Goal: Information Seeking & Learning: Understand process/instructions

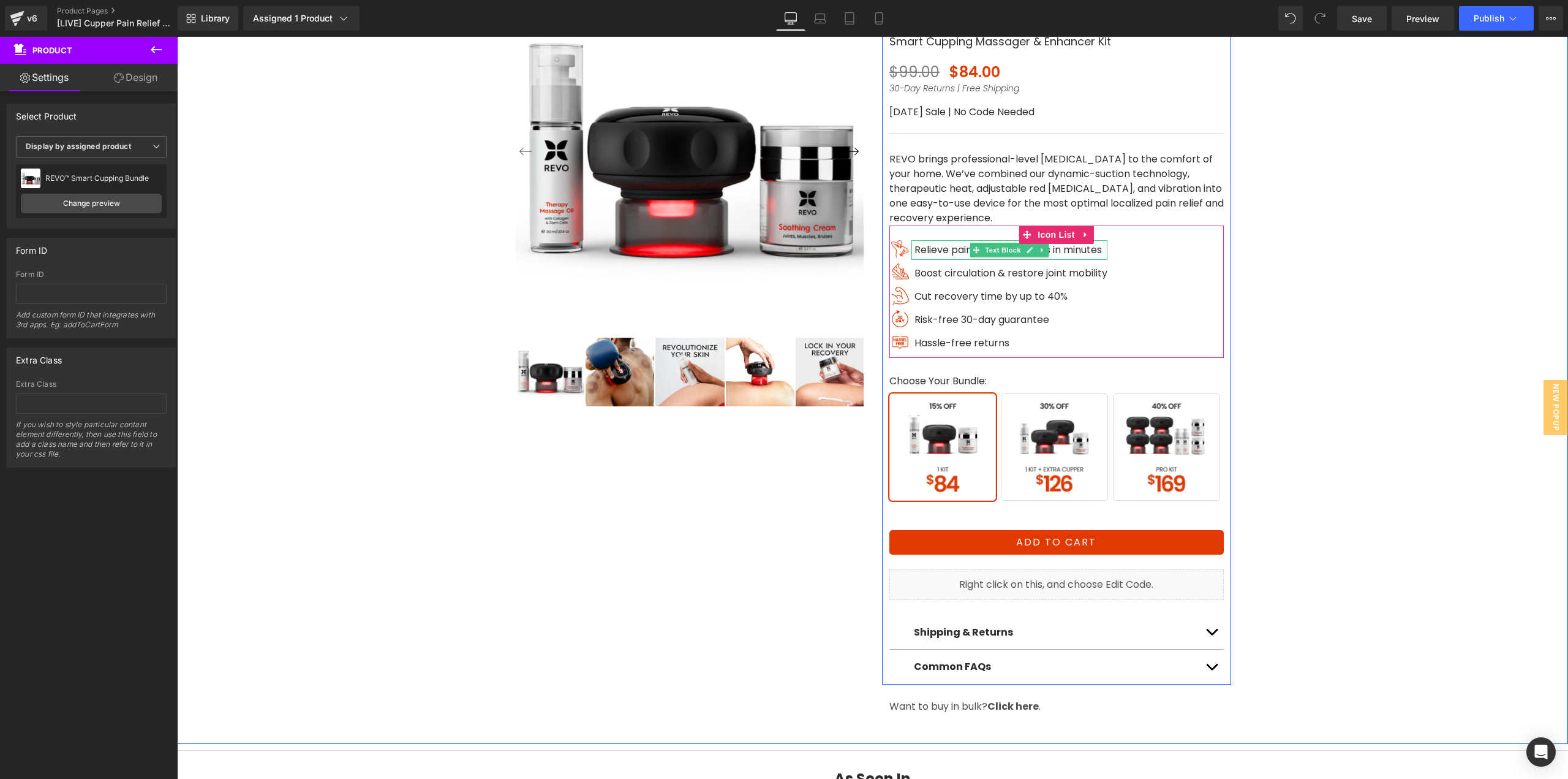
click at [924, 251] on span "Relieve painful muscle knots in minutes" at bounding box center [1008, 250] width 187 height 14
click at [929, 246] on span "Relieve painful muscle knots in minutes" at bounding box center [1008, 250] width 187 height 14
click at [945, 249] on span "Relieve painful muscle knots in minutes" at bounding box center [1008, 250] width 187 height 14
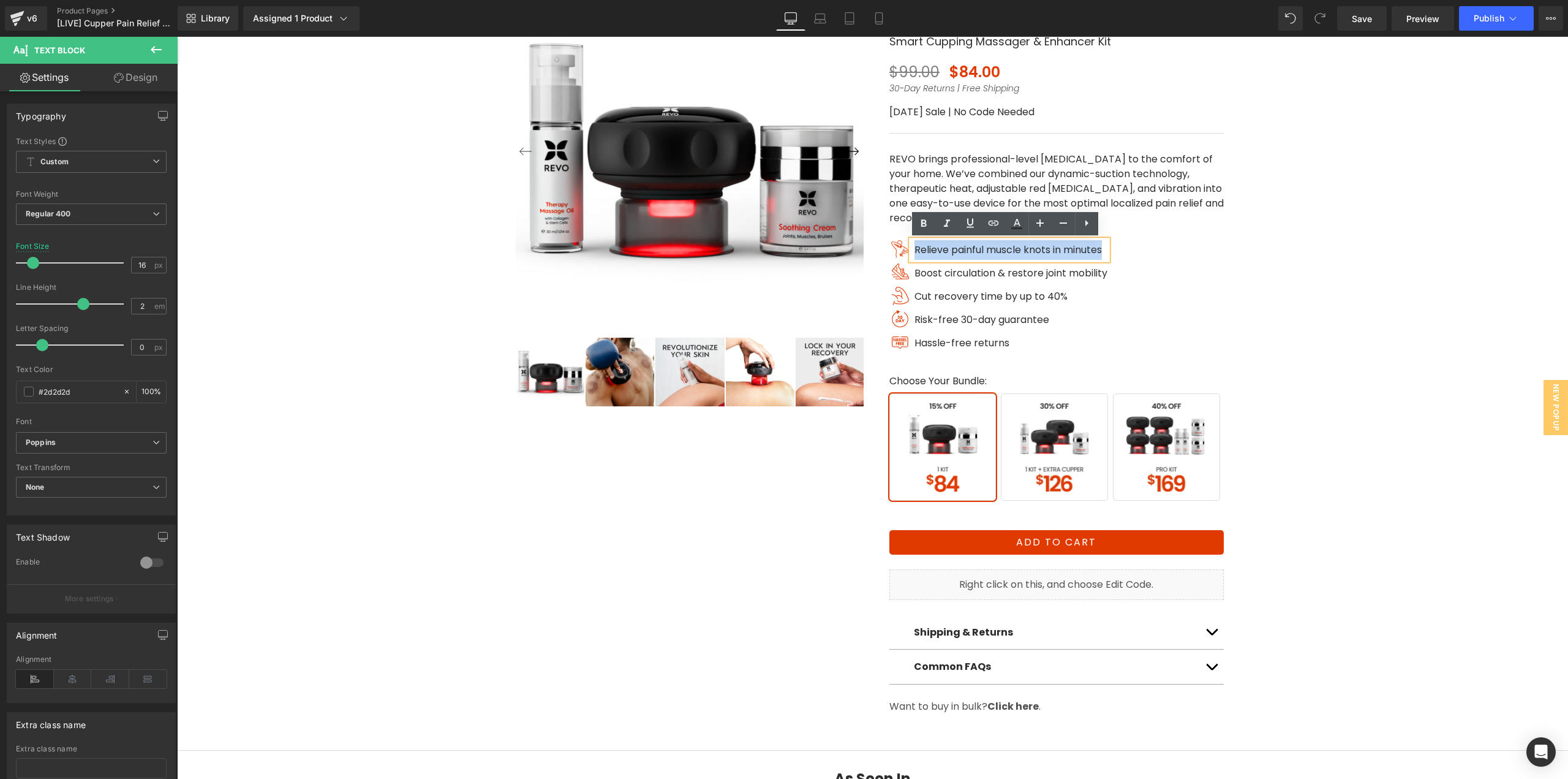
click at [977, 272] on span at bounding box center [977, 273] width 13 height 15
click at [1026, 276] on icon at bounding box center [1029, 273] width 7 height 8
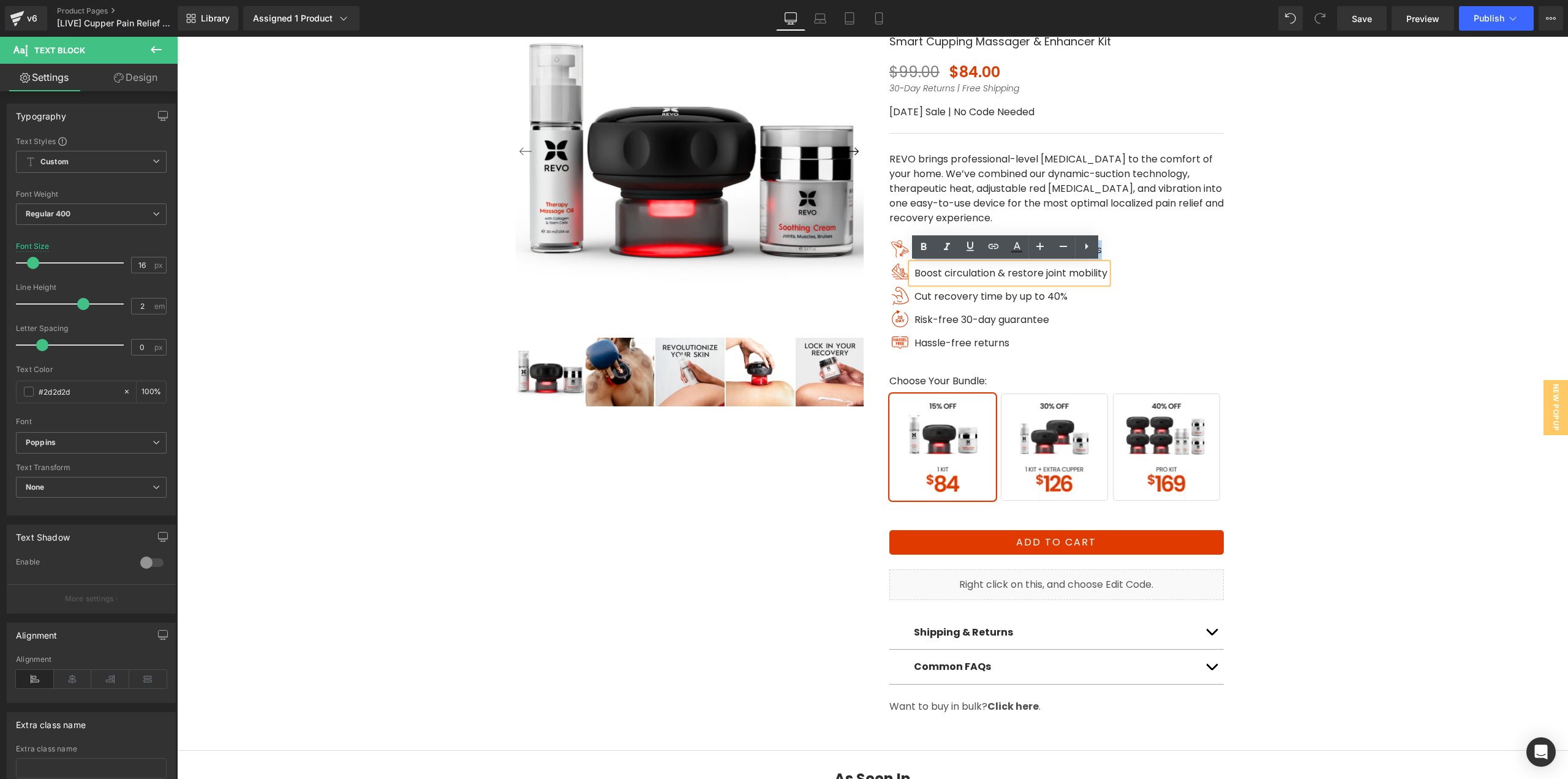
click at [1026, 274] on span "Boost circulation & restore joint mobility" at bounding box center [1010, 272] width 193 height 14
copy span "Relieve painful muscle knots in minutes"
click at [946, 293] on span "Cut recovery time by up to 40%" at bounding box center [991, 296] width 154 height 14
click at [944, 295] on span "Cut recovery time by up to 40%" at bounding box center [991, 296] width 154 height 14
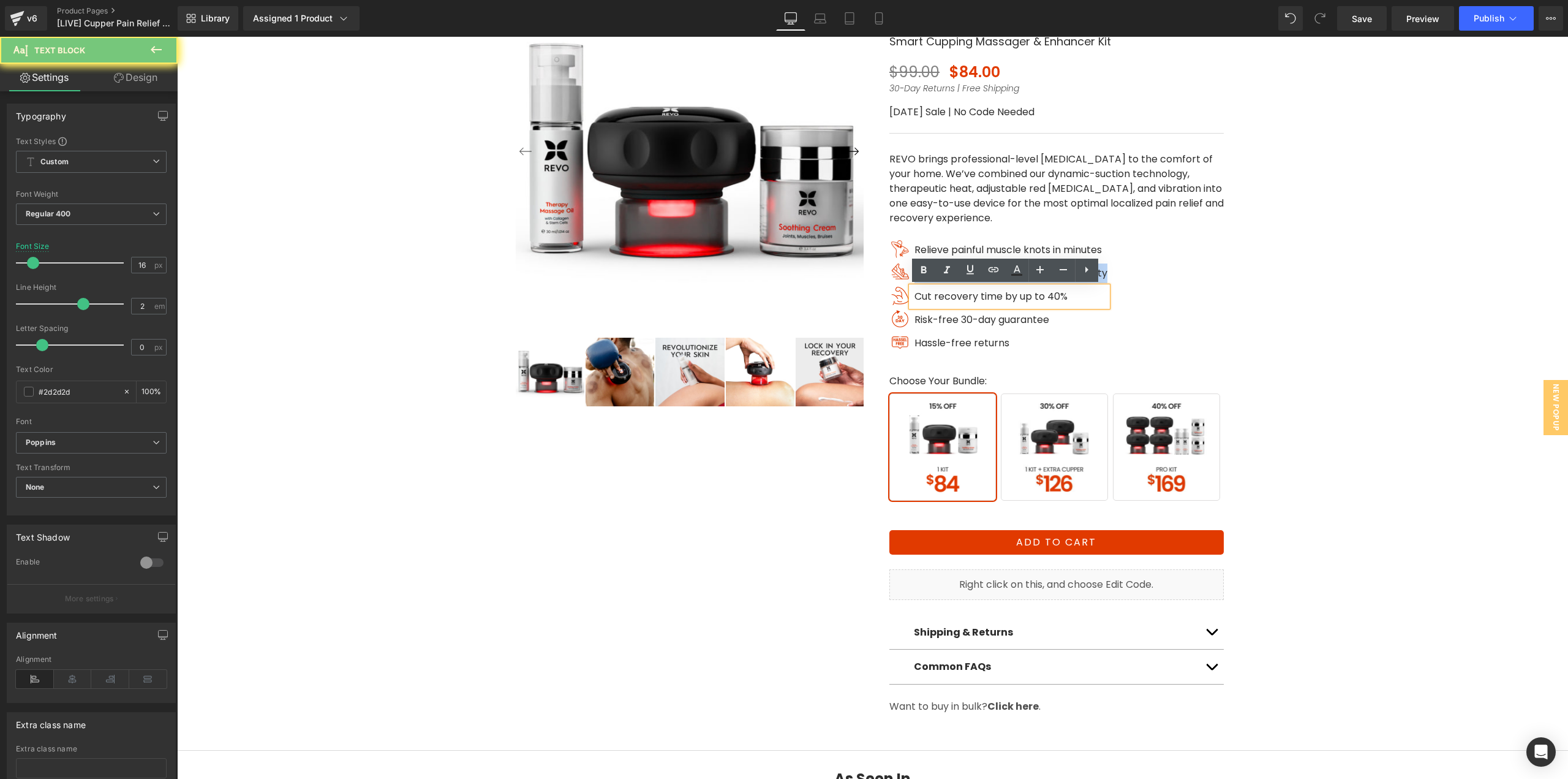
copy span "Boost circulation & restore joint mobility"
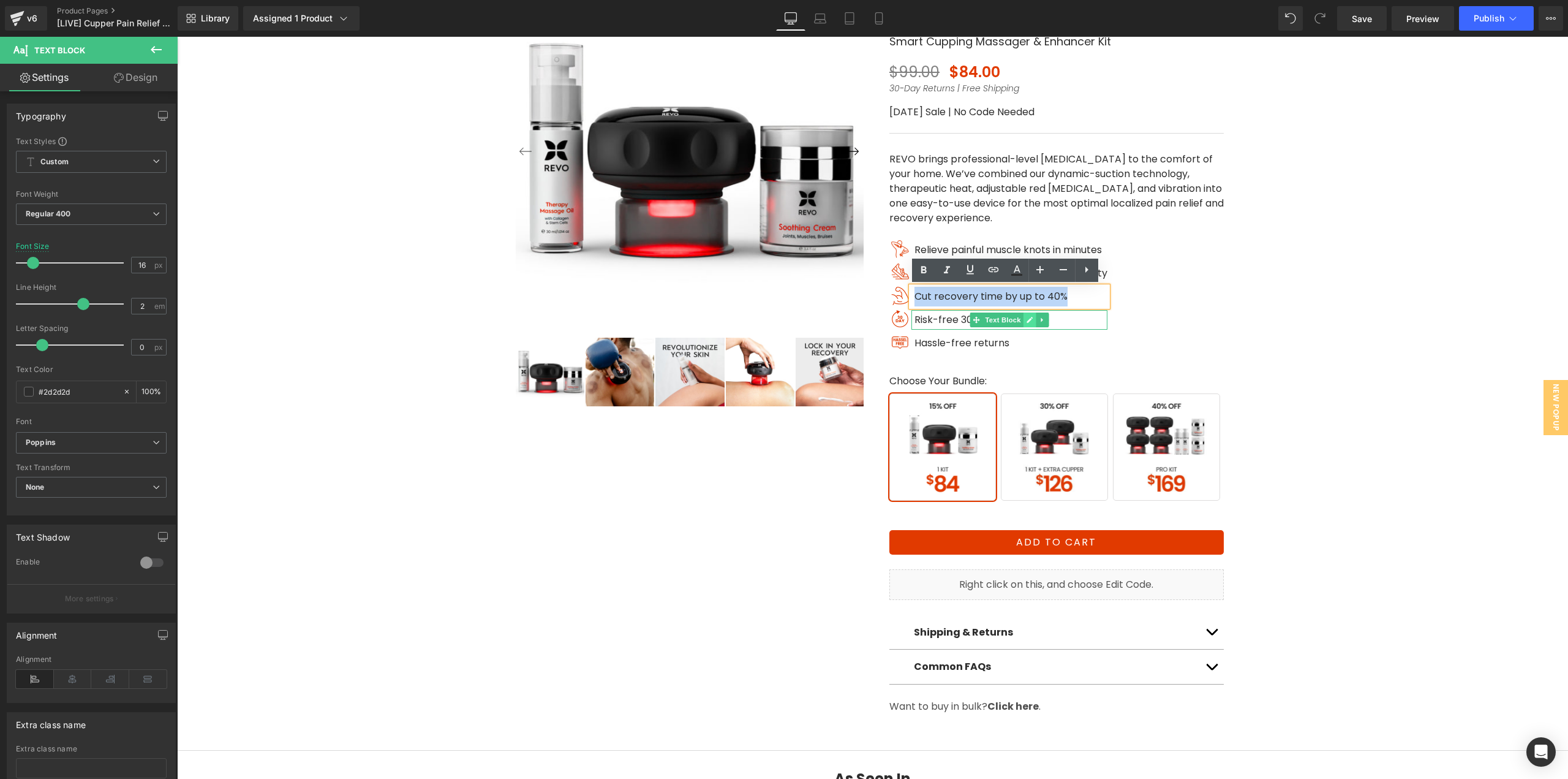
click at [1026, 317] on icon at bounding box center [1029, 320] width 7 height 8
click at [1046, 321] on p "Risk-free 30-day guarantee" at bounding box center [1010, 319] width 193 height 20
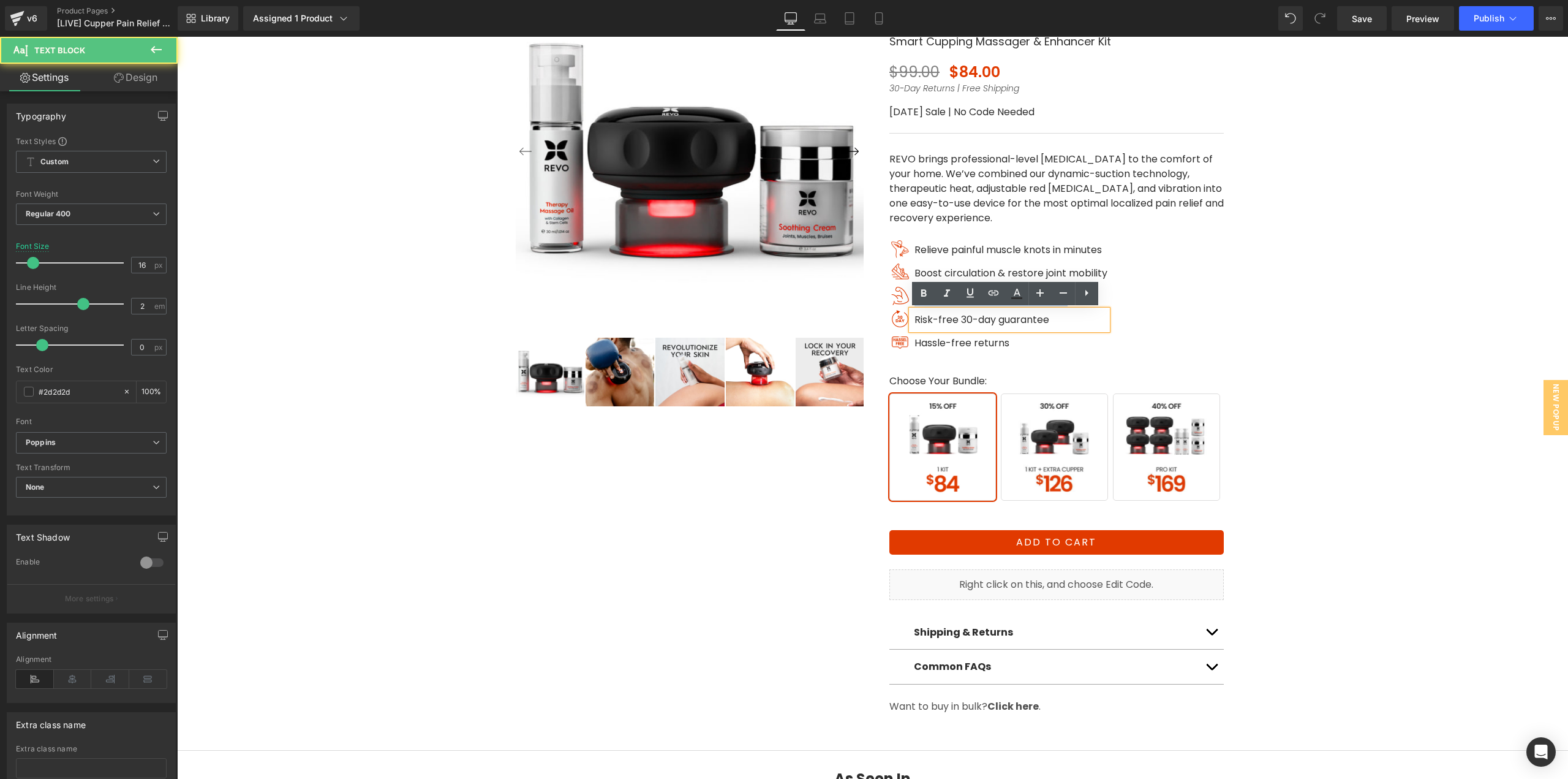
click at [1044, 317] on span "Risk-free 30-day guarantee" at bounding box center [981, 319] width 135 height 14
copy span "Risk-free 30-day guarantee"
click at [964, 344] on span "Hassle-free returns" at bounding box center [962, 342] width 95 height 14
click at [1023, 345] on p "Hassle-free returns" at bounding box center [1010, 343] width 193 height 20
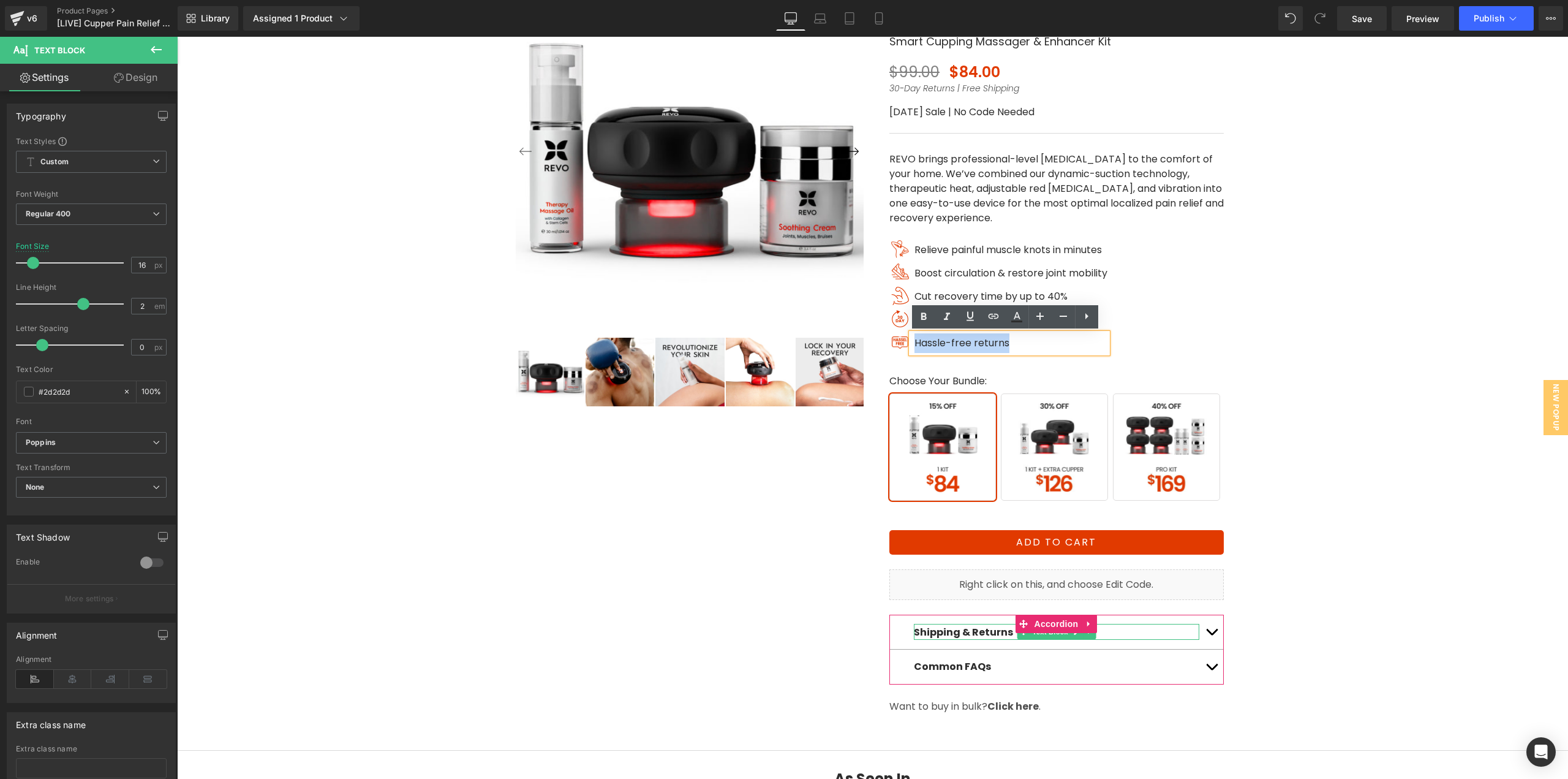
click at [953, 632] on strong "Shipping & Returns" at bounding box center [962, 631] width 99 height 14
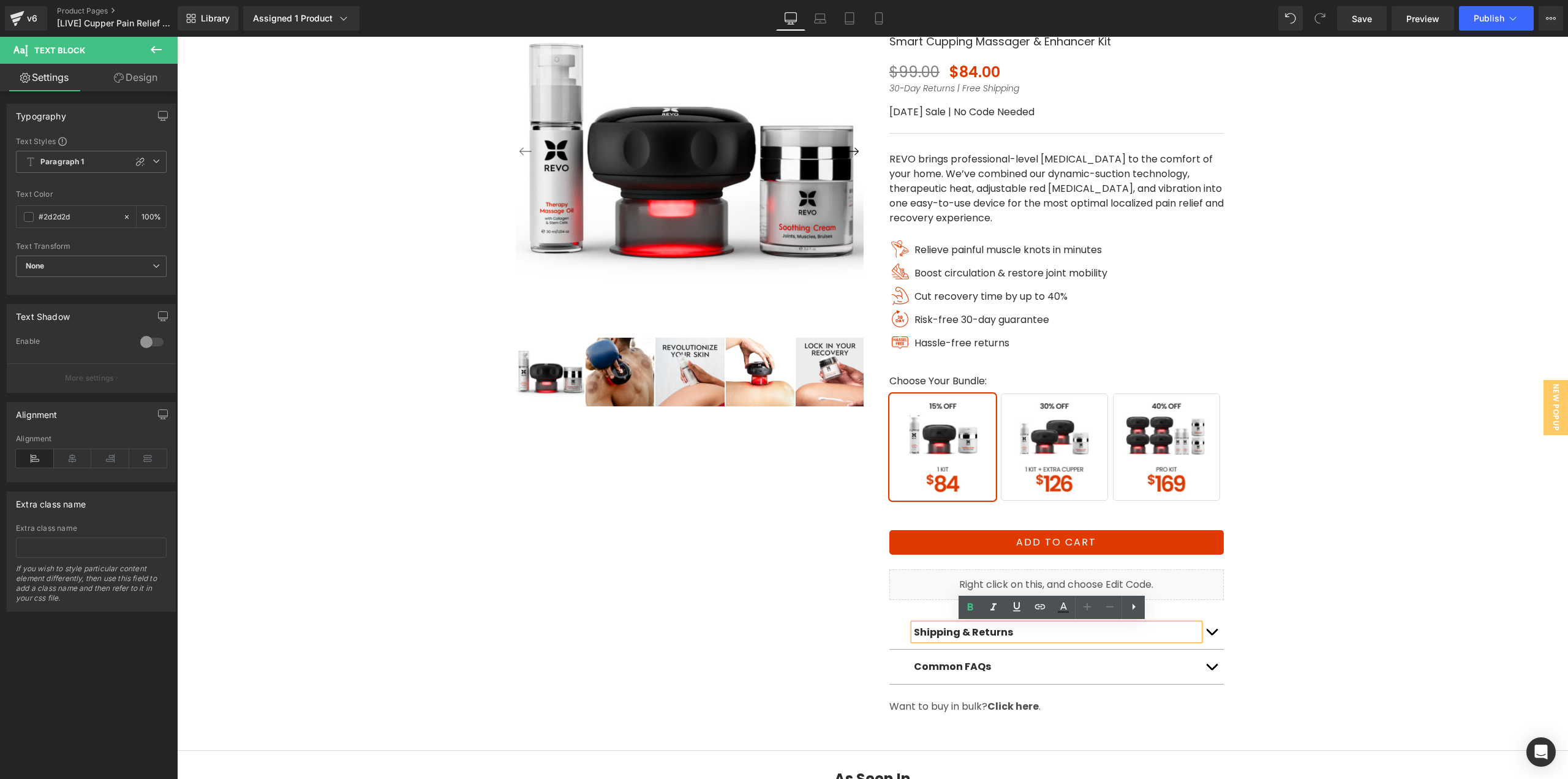
click at [978, 635] on strong "Shipping & Returns" at bounding box center [962, 631] width 99 height 14
click at [980, 634] on strong "Shipping & Returns" at bounding box center [962, 631] width 99 height 14
copy strong "Shipping & Returns"
click at [1205, 635] on button "button" at bounding box center [1211, 631] width 24 height 35
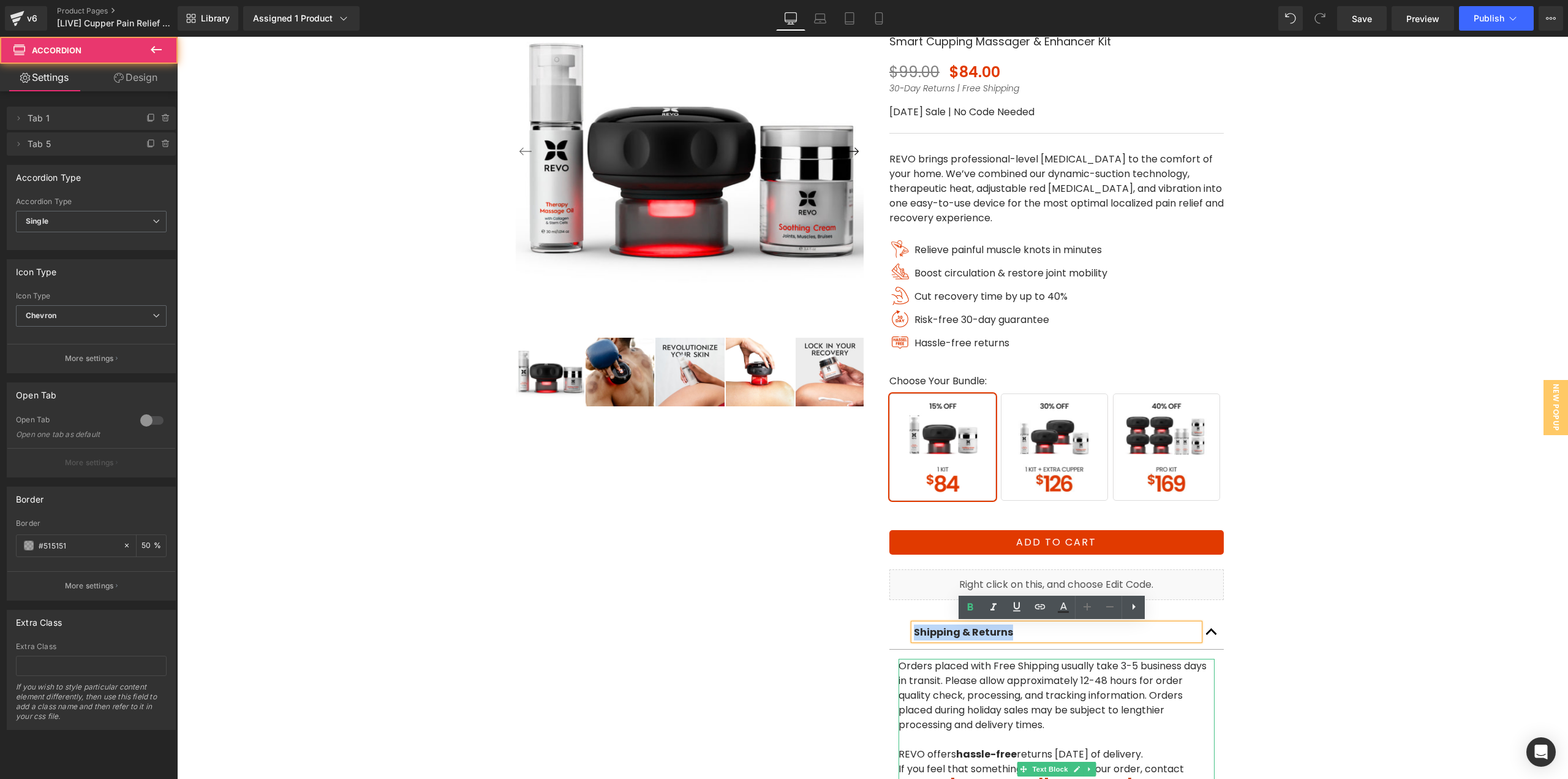
click at [1118, 674] on p "Orders placed with Free Shipping usually take 3-5 business days in transit. Ple…" at bounding box center [1057, 703] width 316 height 89
click at [1127, 675] on p "Orders placed with Free Shipping usually take 3-5 business days in transit. Ple…" at bounding box center [1057, 703] width 316 height 89
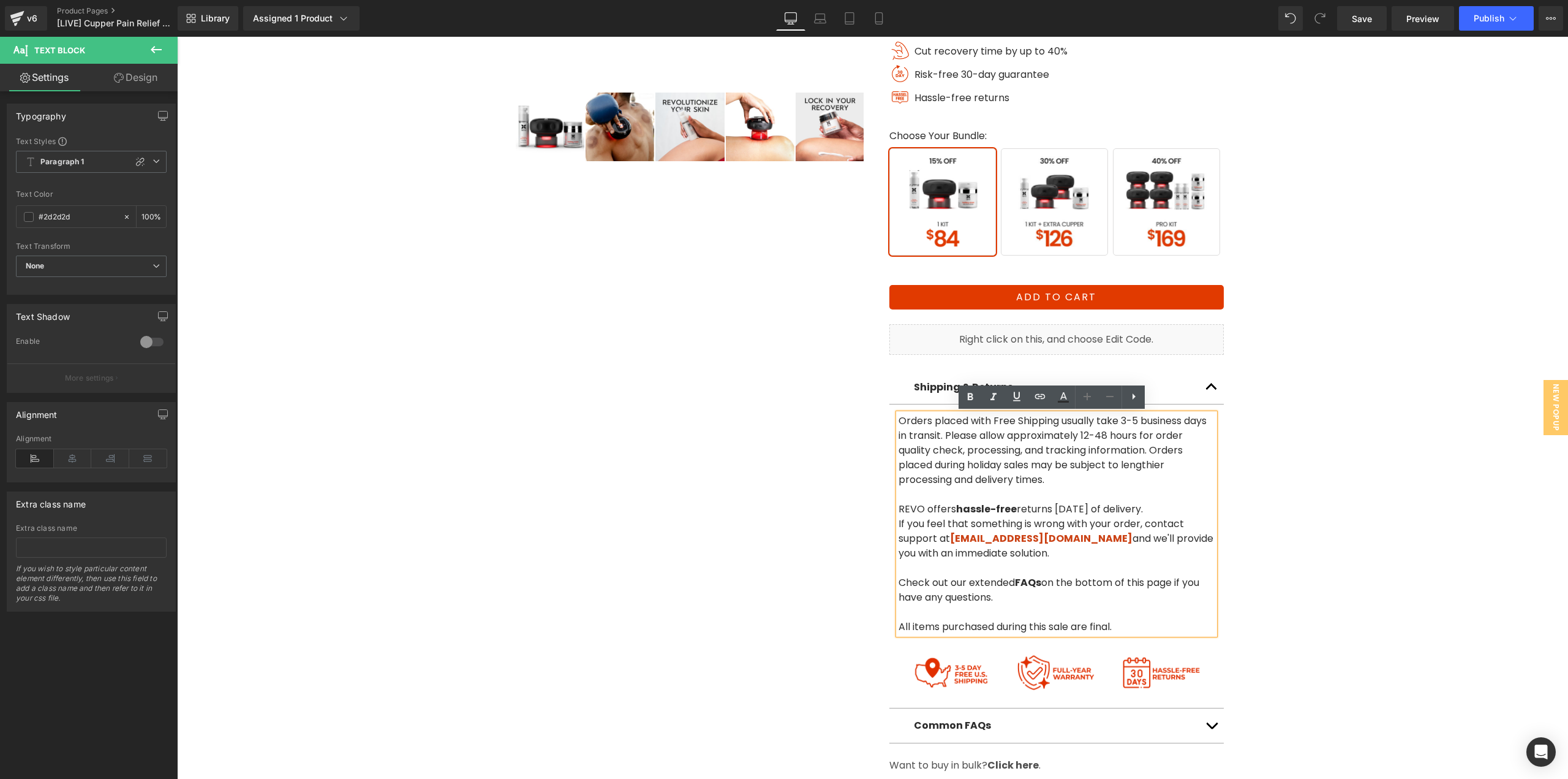
click at [1105, 527] on p "If you feel that something is wrong with your order, contact support at [EMAIL_…" at bounding box center [1057, 545] width 316 height 58
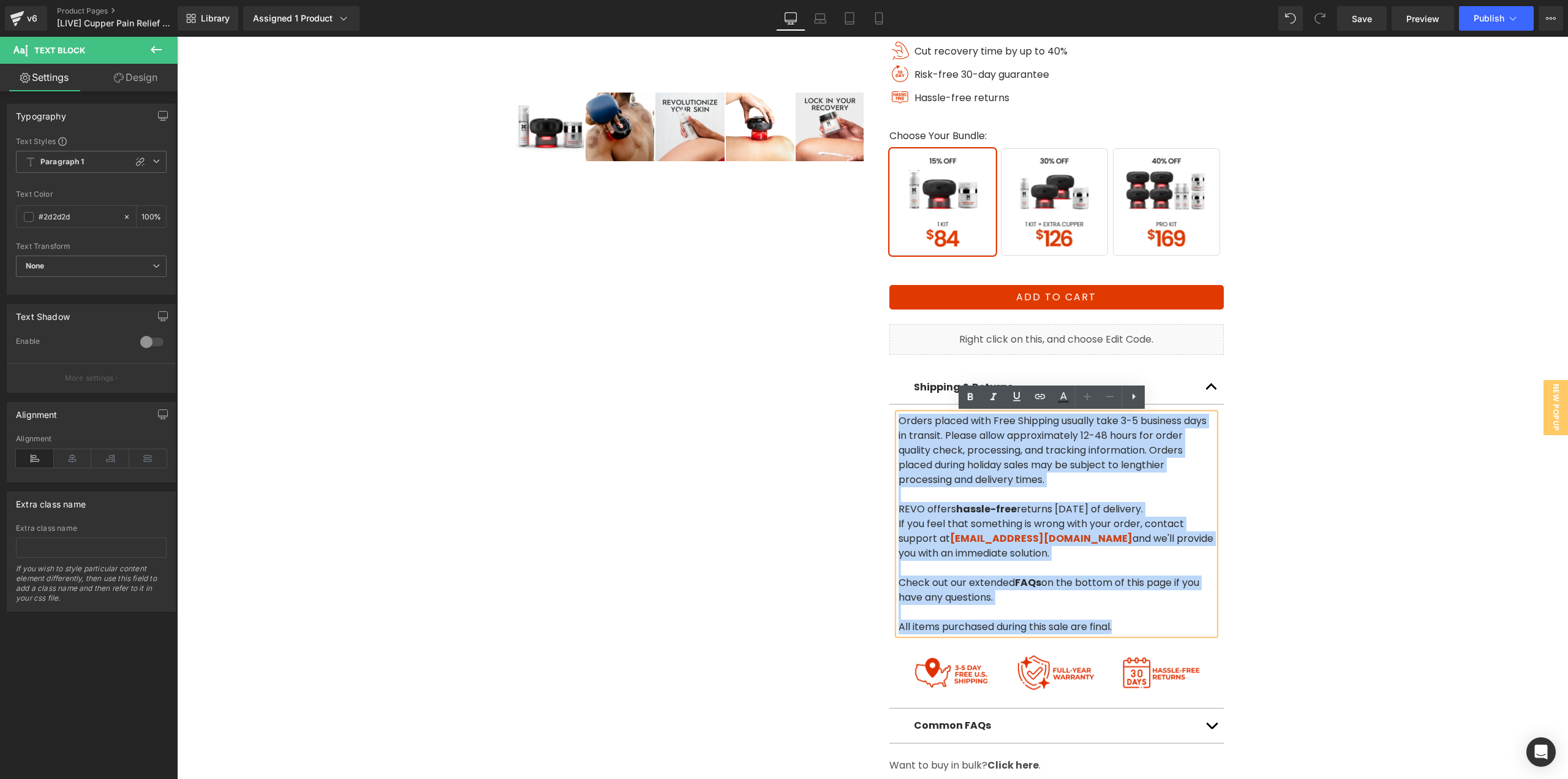
copy div "Orders placed with Free Shipping usually take 3-5 business days in transit. Ple…"
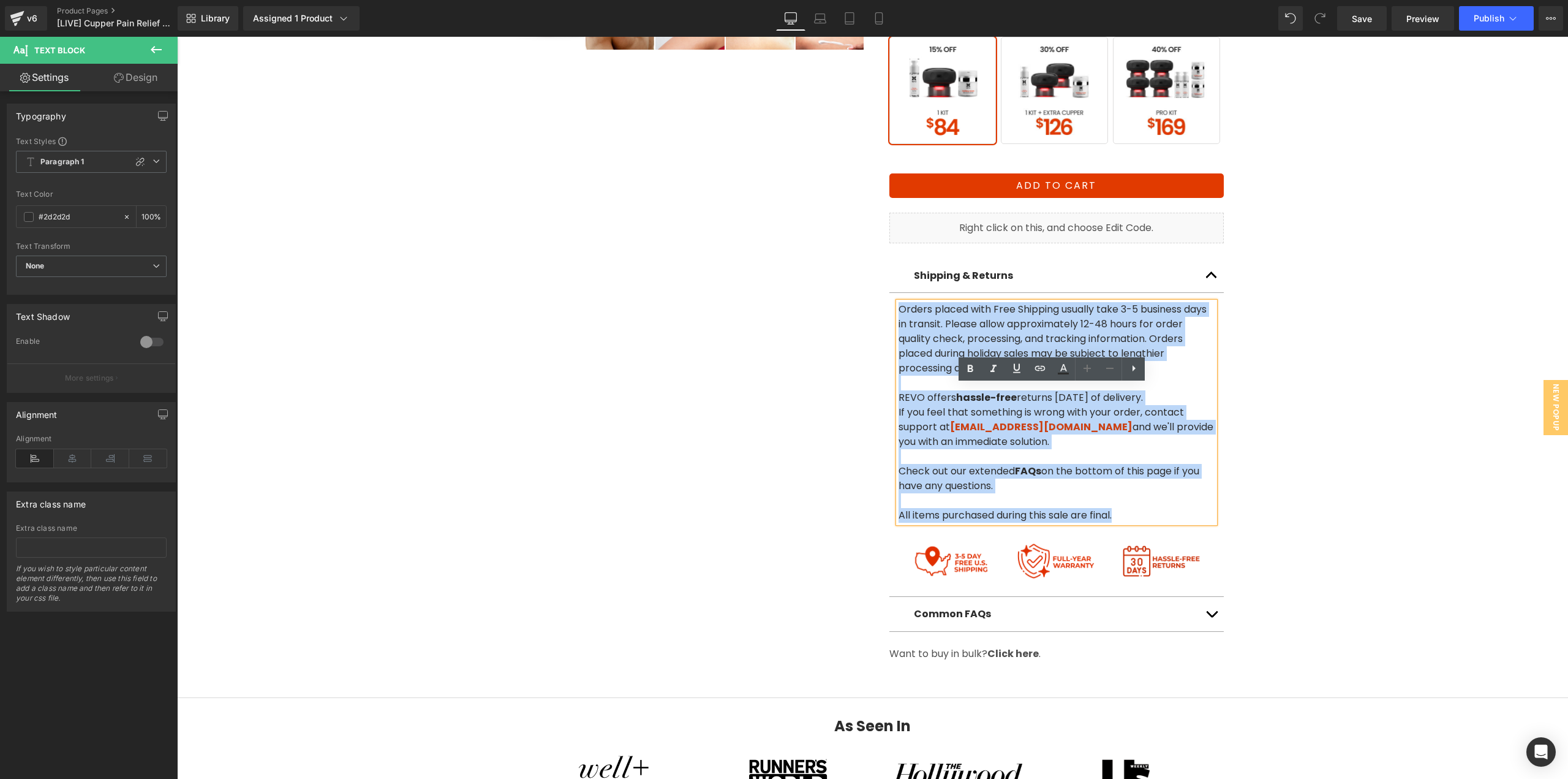
scroll to position [490, 0]
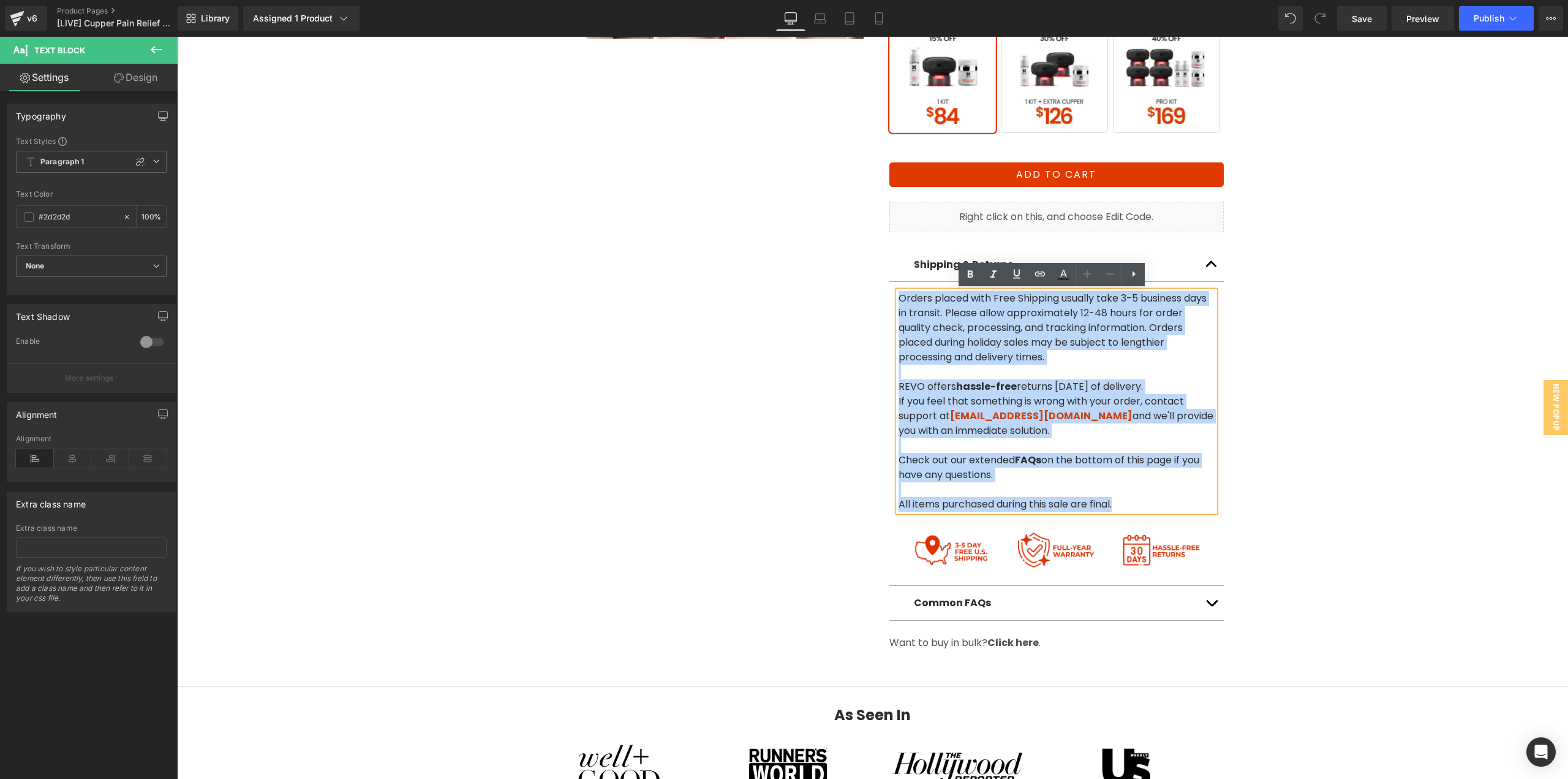
click at [1211, 606] on span "button" at bounding box center [1211, 606] width 0 height 0
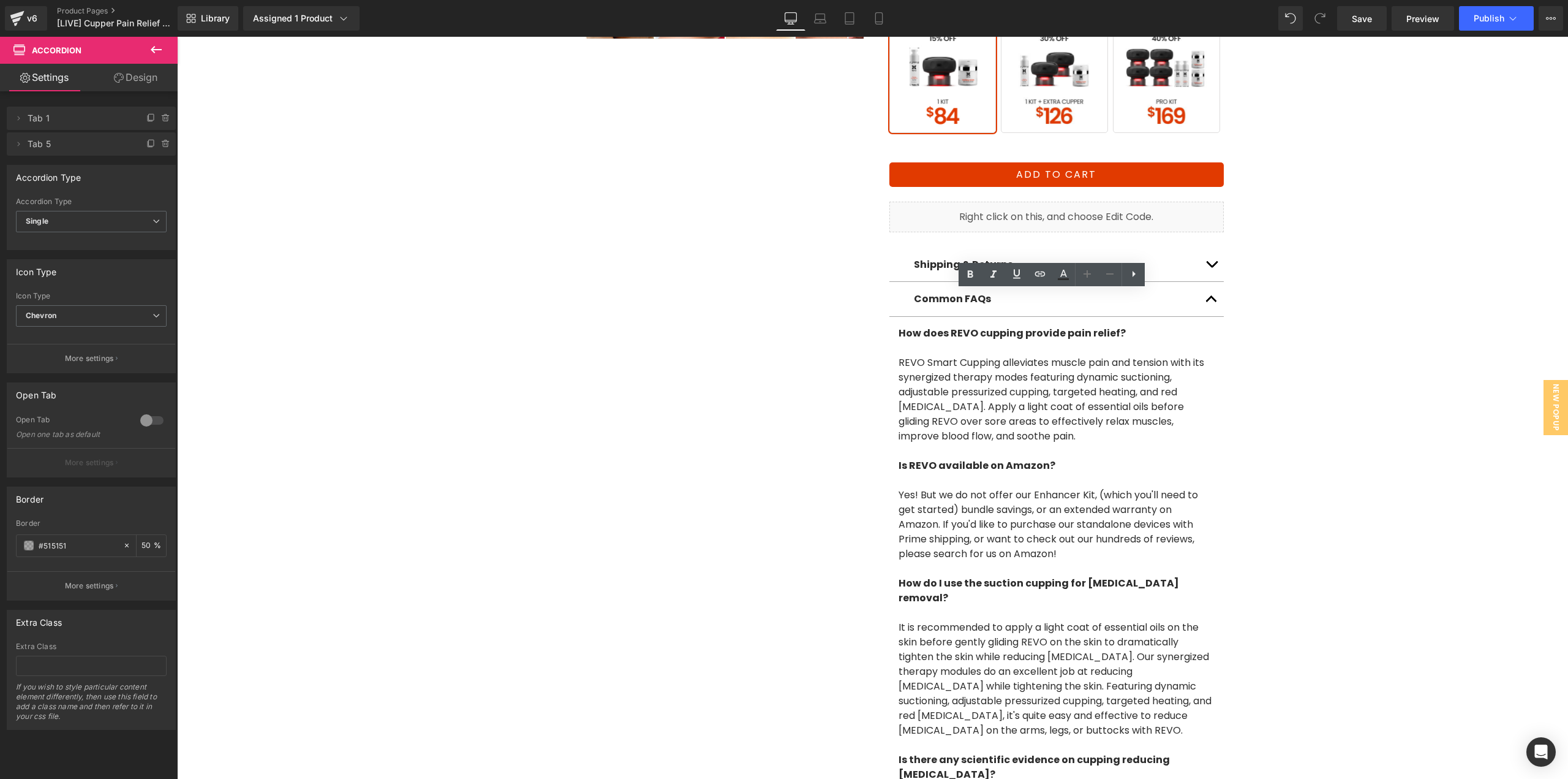
click at [930, 341] on p "How does REVO cupping provide pain relief?" at bounding box center [1057, 340] width 316 height 29
click at [930, 332] on span "How does REVO cupping provide pain relief?" at bounding box center [1011, 333] width 227 height 14
click at [964, 422] on p "REVO Smart Cupping alleviates muscle pain and tension with its synergized thera…" at bounding box center [1057, 406] width 316 height 103
click at [966, 421] on p "REVO Smart Cupping alleviates muscle pain and tension with its synergized thera…" at bounding box center [1057, 406] width 316 height 103
click at [966, 419] on p "REVO Smart Cupping alleviates muscle pain and tension with its synergized thera…" at bounding box center [1057, 406] width 316 height 103
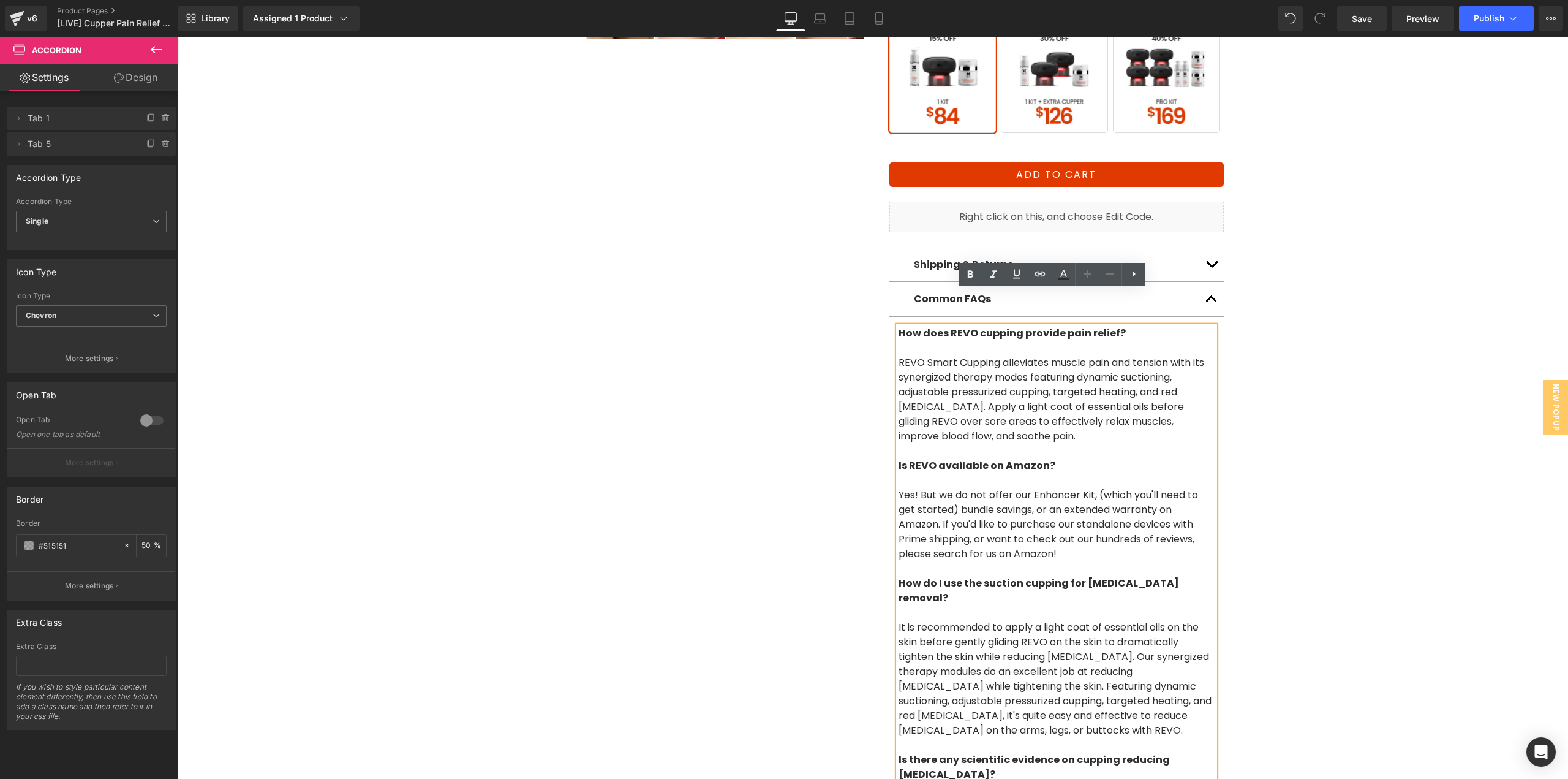
click at [964, 415] on p "REVO Smart Cupping alleviates muscle pain and tension with its synergized thera…" at bounding box center [1057, 406] width 316 height 103
copy div "Orders placed with Free Shipping usually take 3-5 business days in transit. Ple…"
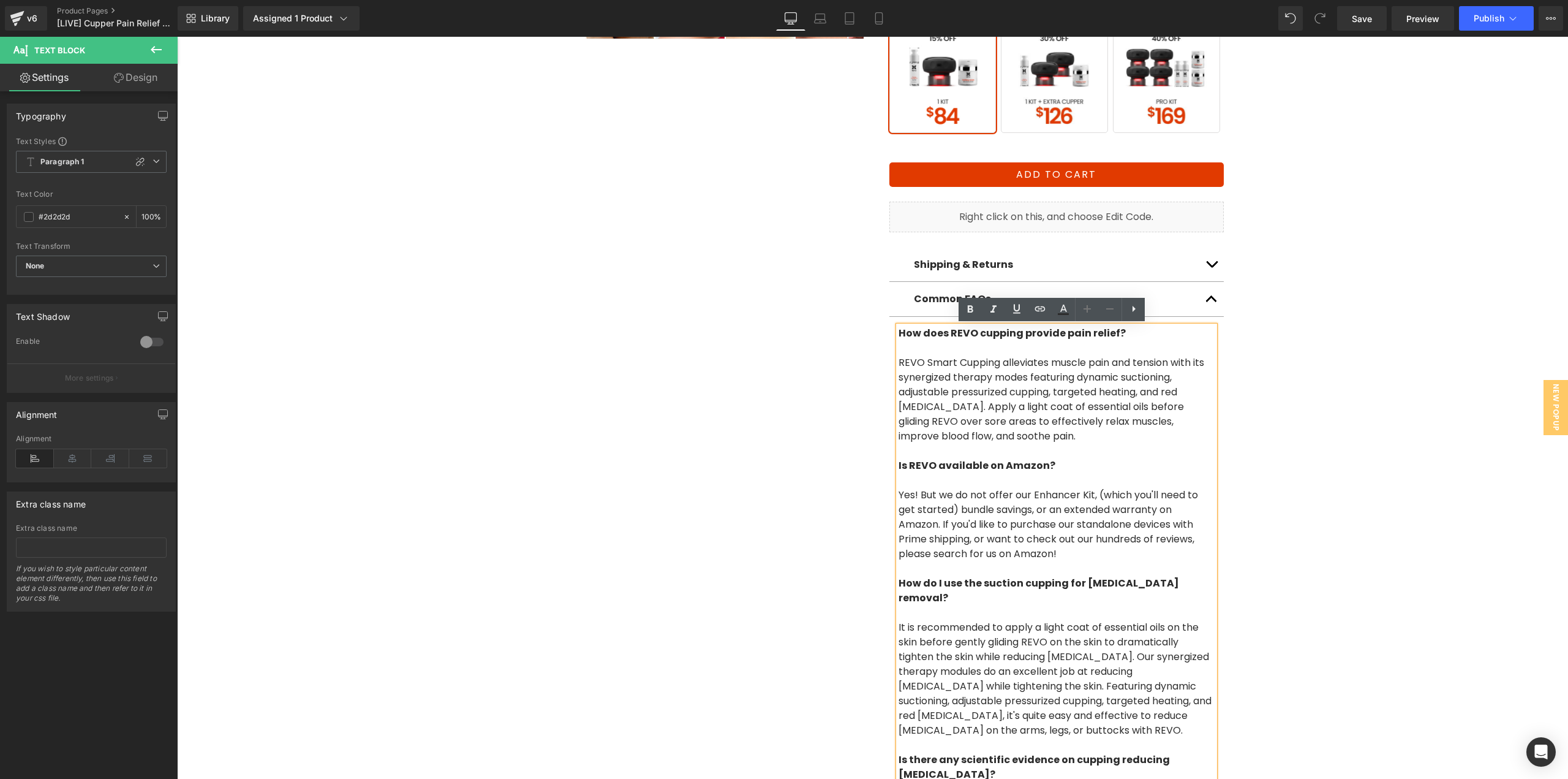
click at [940, 300] on strong "Common FAQs" at bounding box center [952, 299] width 77 height 14
click at [927, 297] on strong "Common FAQs" at bounding box center [952, 299] width 77 height 14
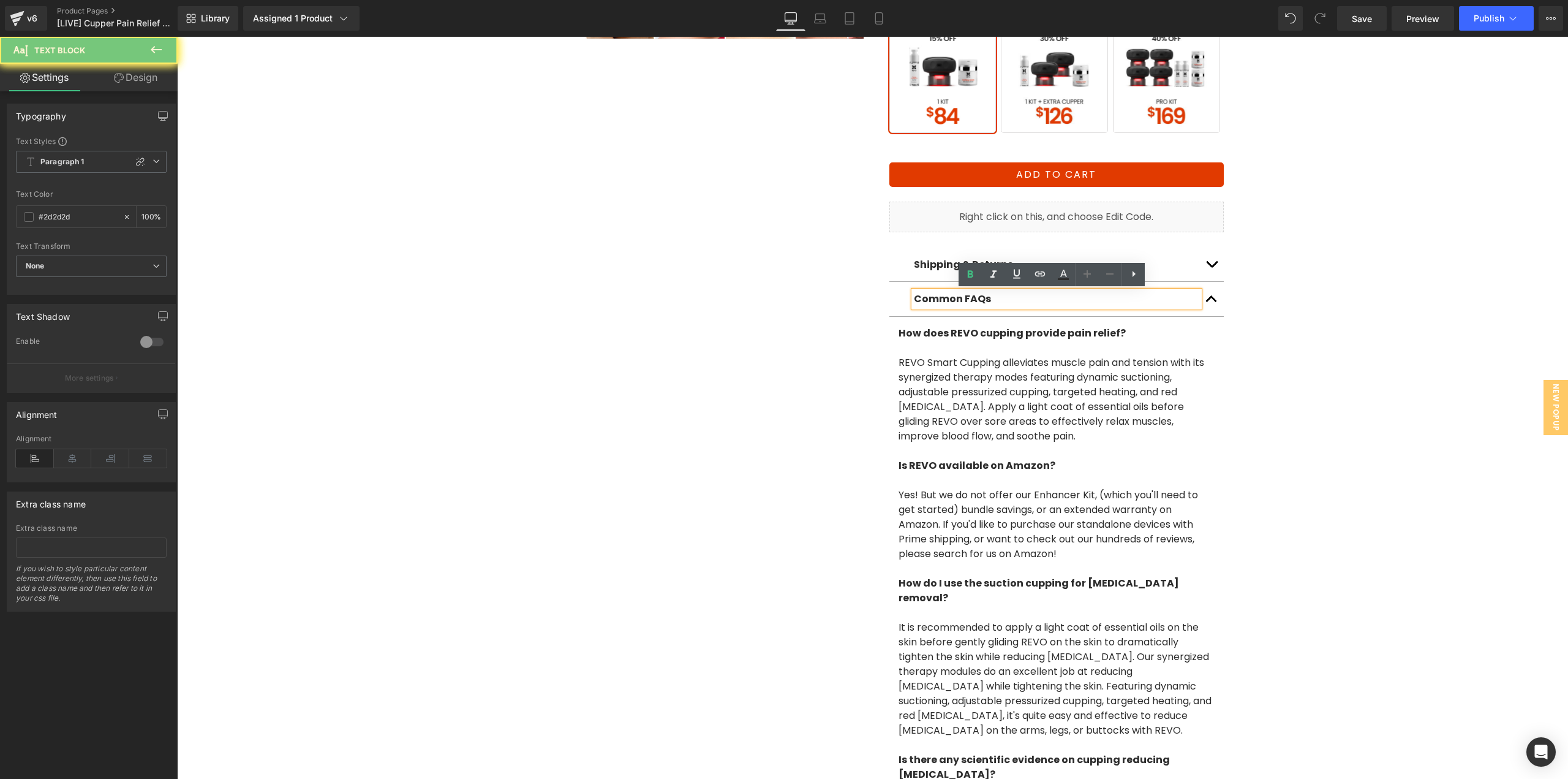
click at [966, 302] on strong "Common FAQs" at bounding box center [952, 299] width 77 height 14
copy div "How does REVO cupping provide pain relief? REVO Smart Cupping alleviates muscle…"
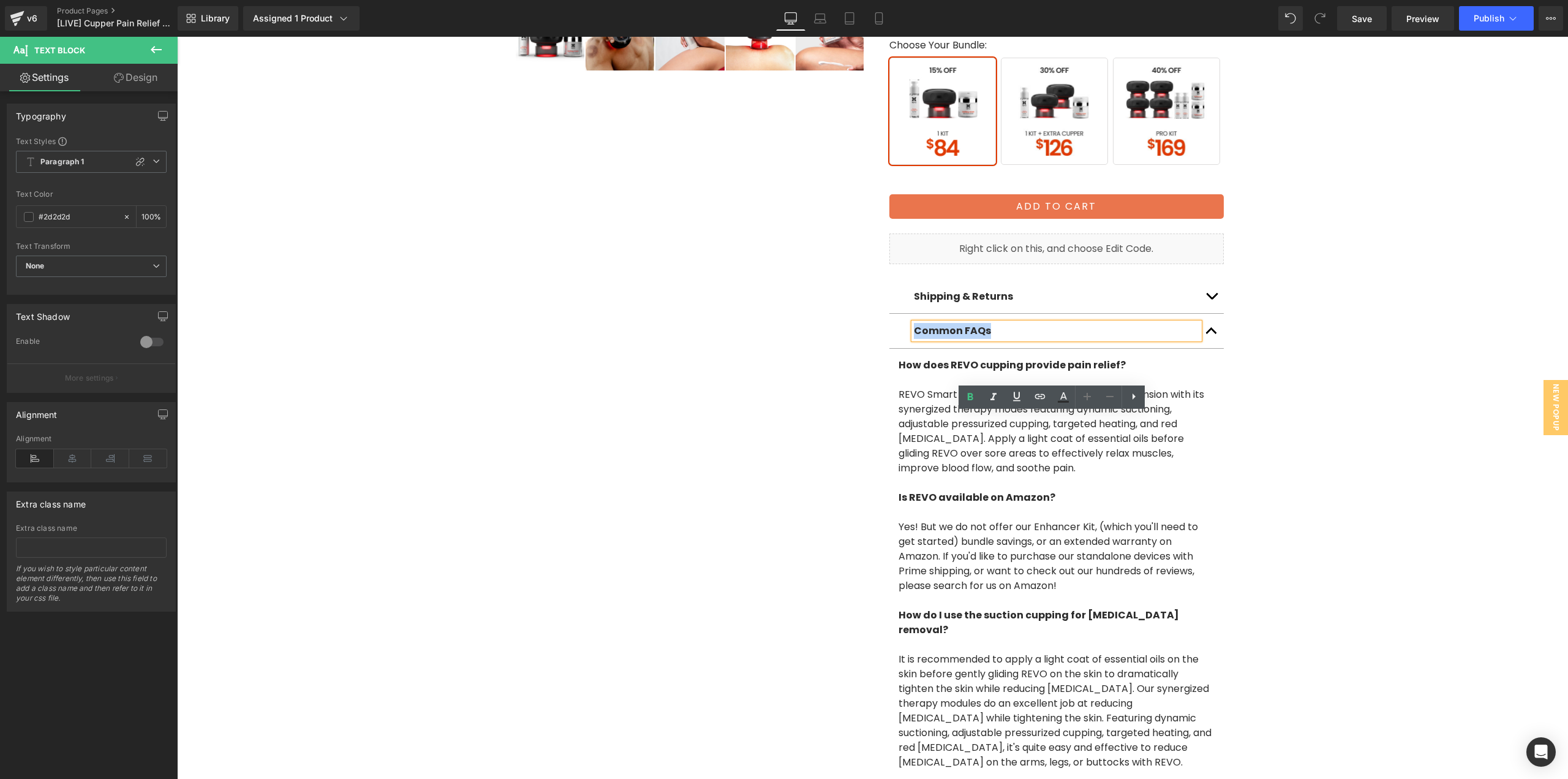
scroll to position [367, 0]
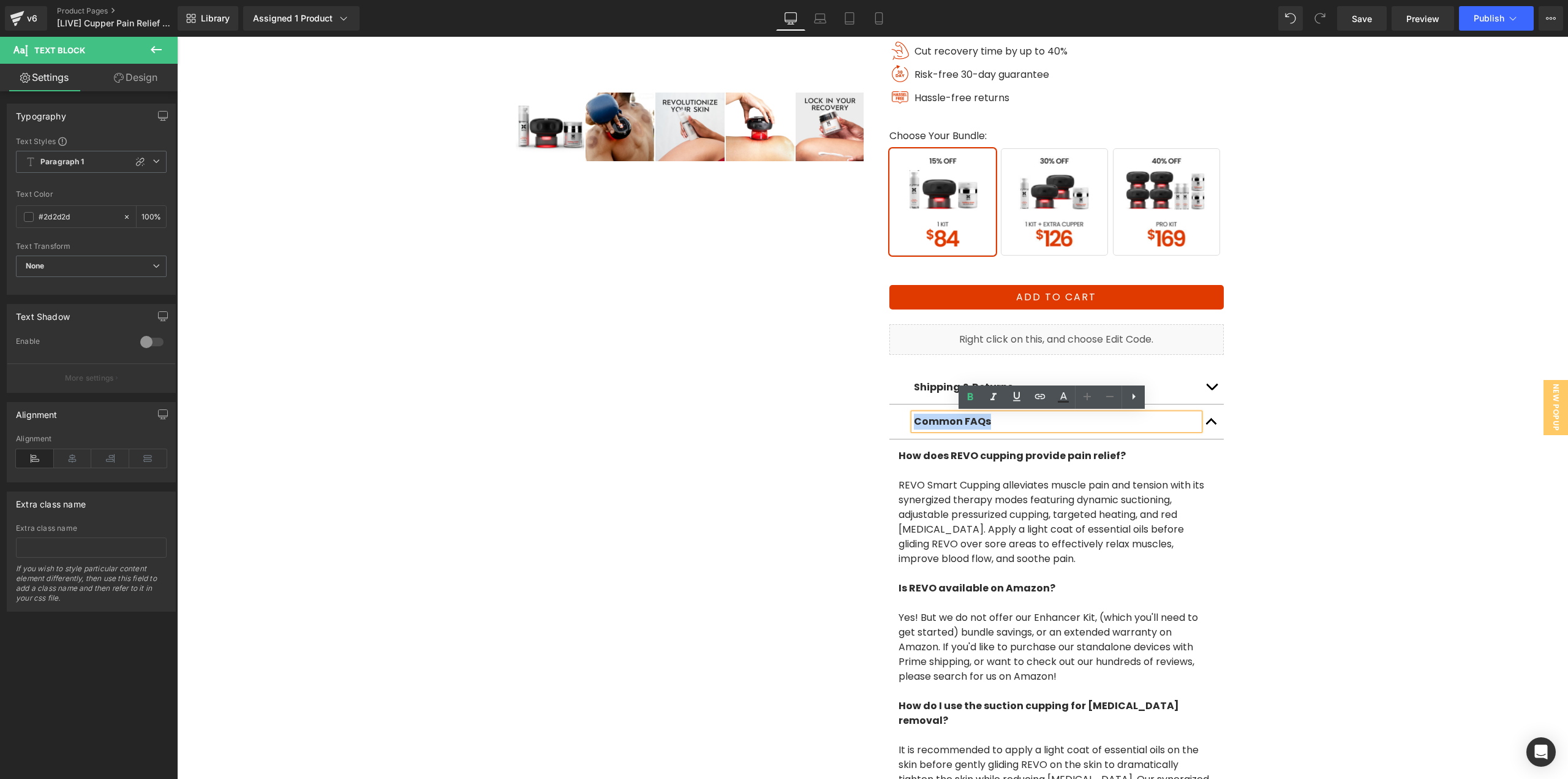
click at [1213, 385] on button "button" at bounding box center [1211, 386] width 24 height 35
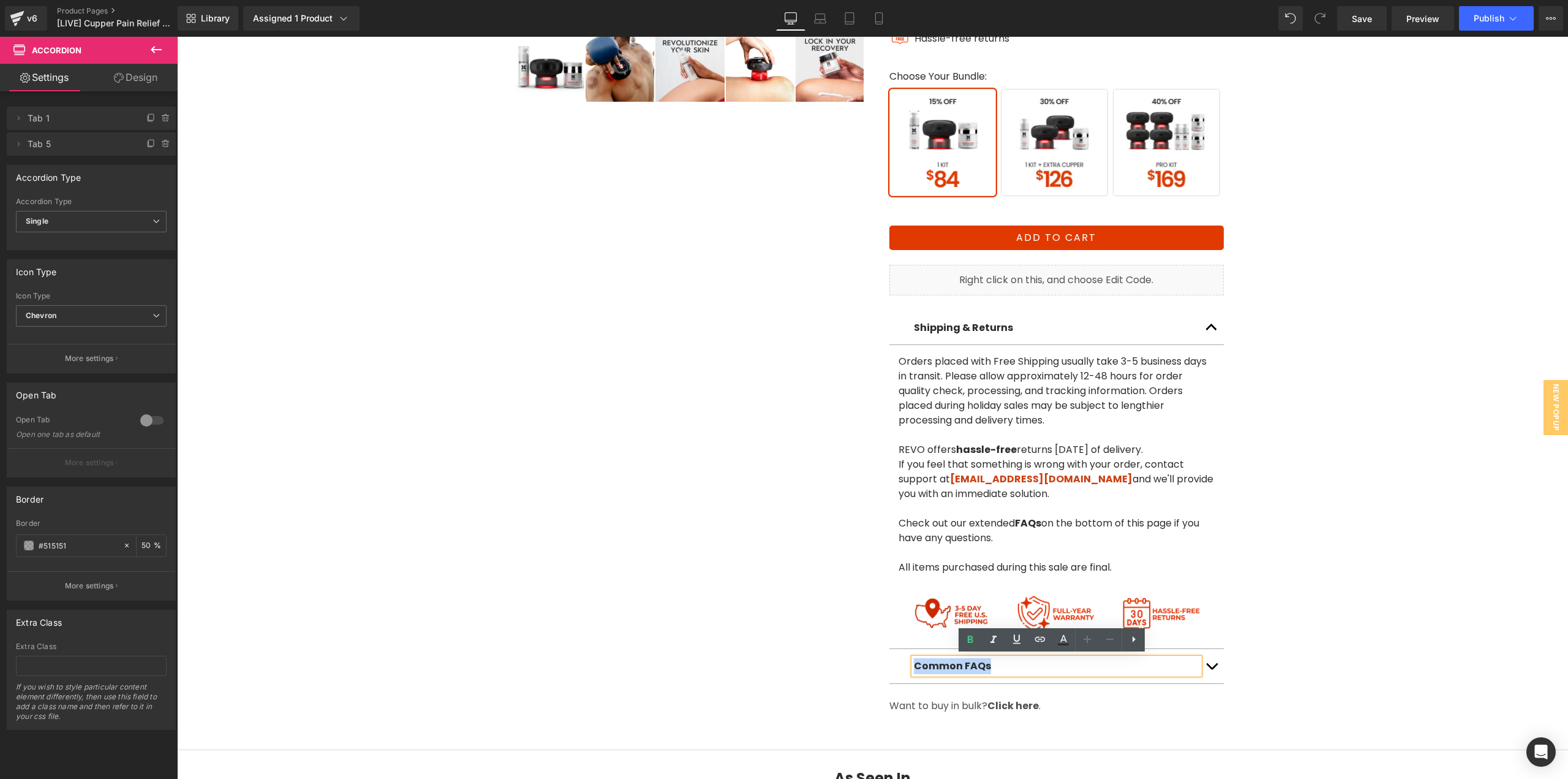
scroll to position [429, 0]
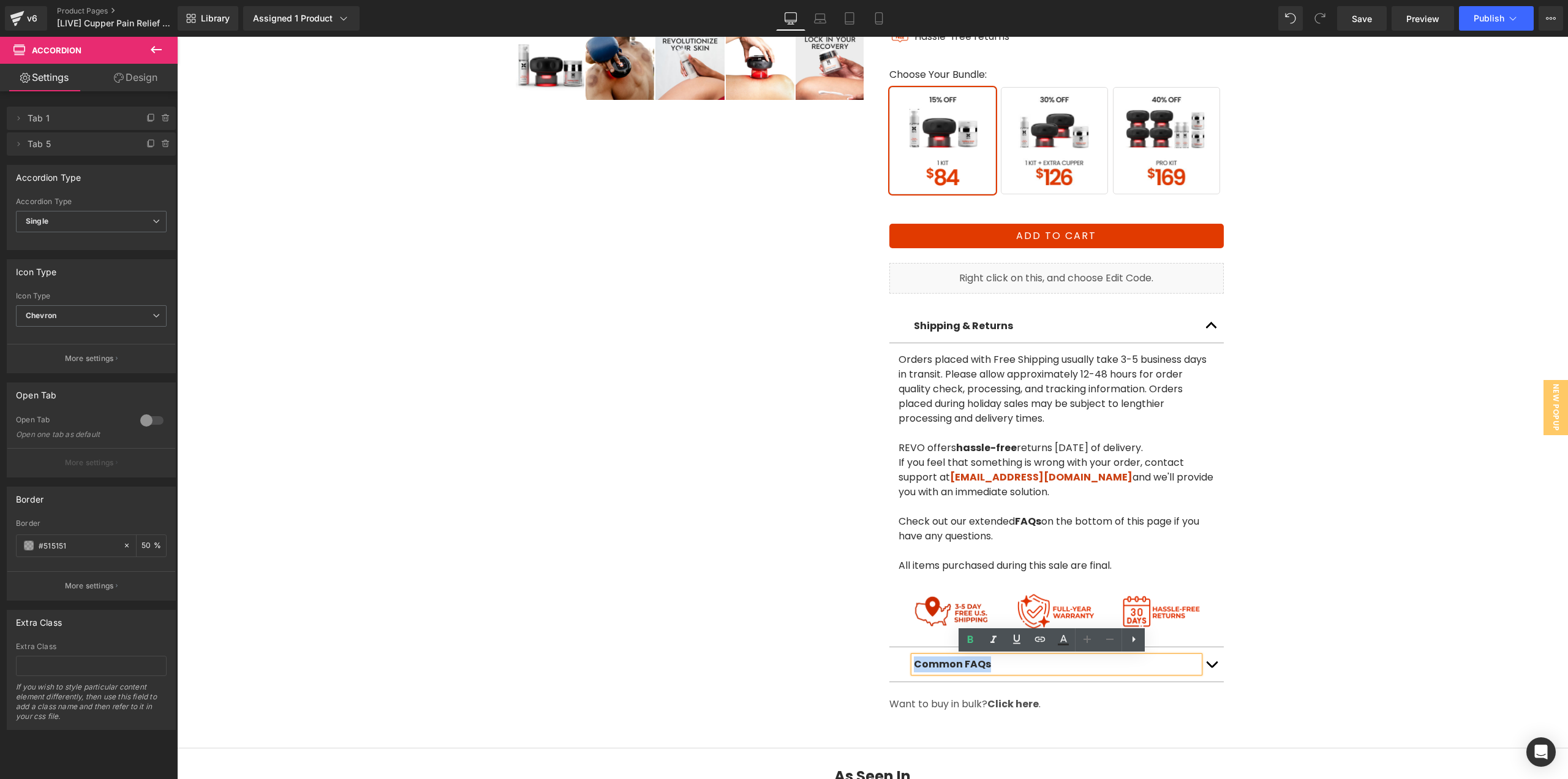
click at [953, 609] on div "Image" at bounding box center [951, 611] width 81 height 40
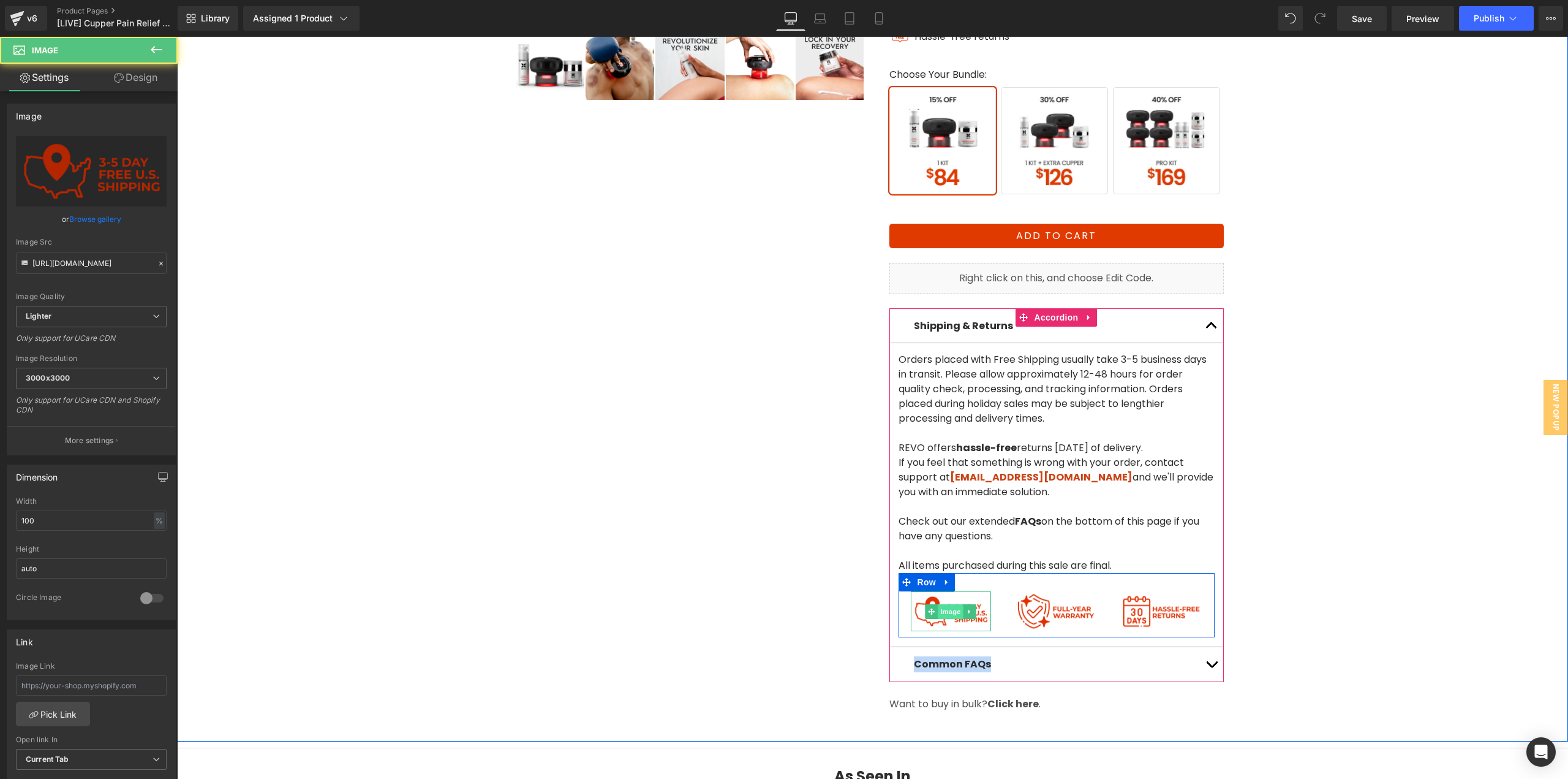
click at [951, 609] on span "Image" at bounding box center [950, 611] width 25 height 15
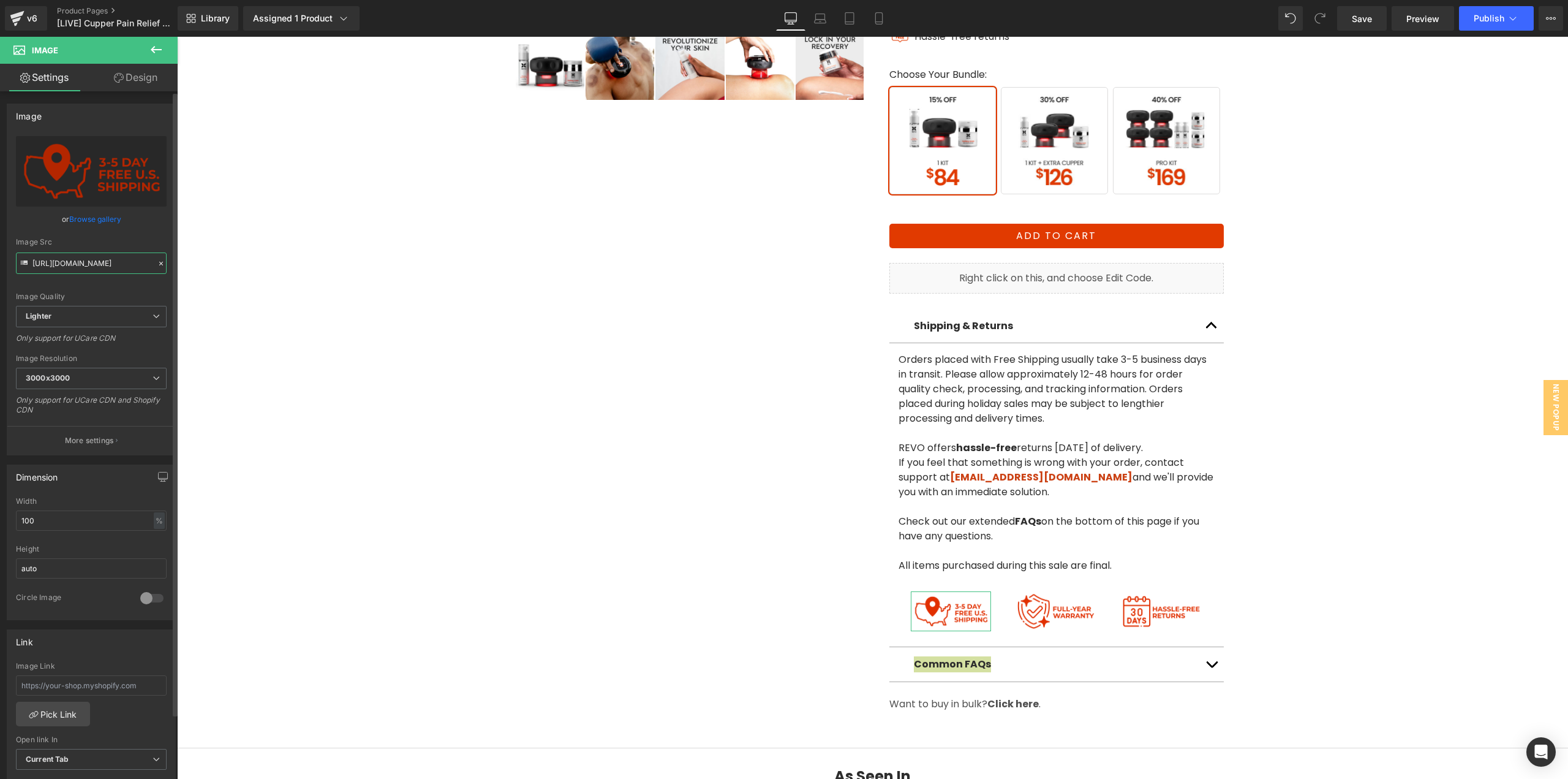
click at [105, 268] on input "[URL][DOMAIN_NAME]" at bounding box center [91, 263] width 151 height 22
copy strong "Common FAQs"
click at [1062, 613] on span "Image" at bounding box center [1056, 611] width 25 height 15
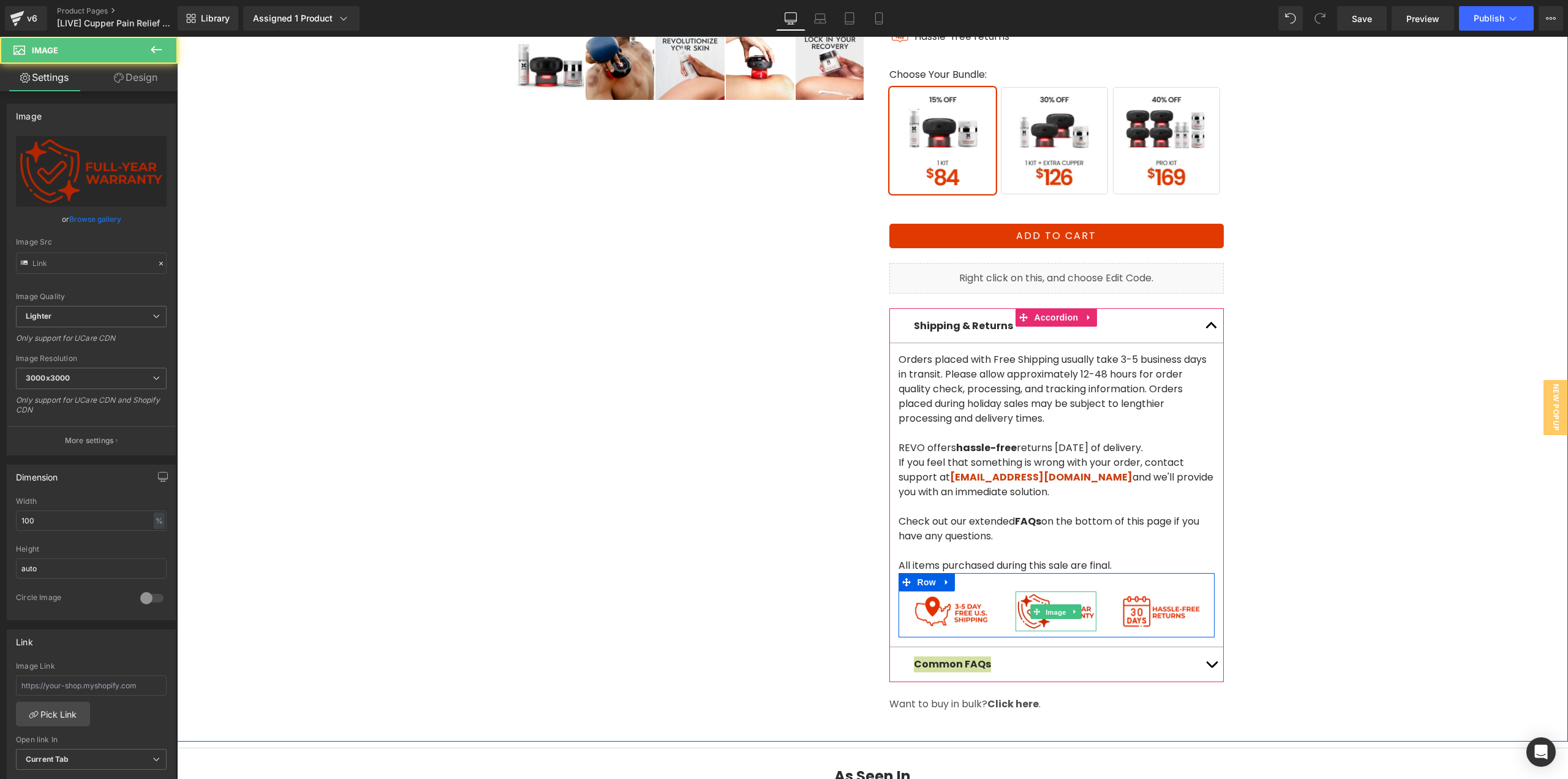
type input "[URL][DOMAIN_NAME]"
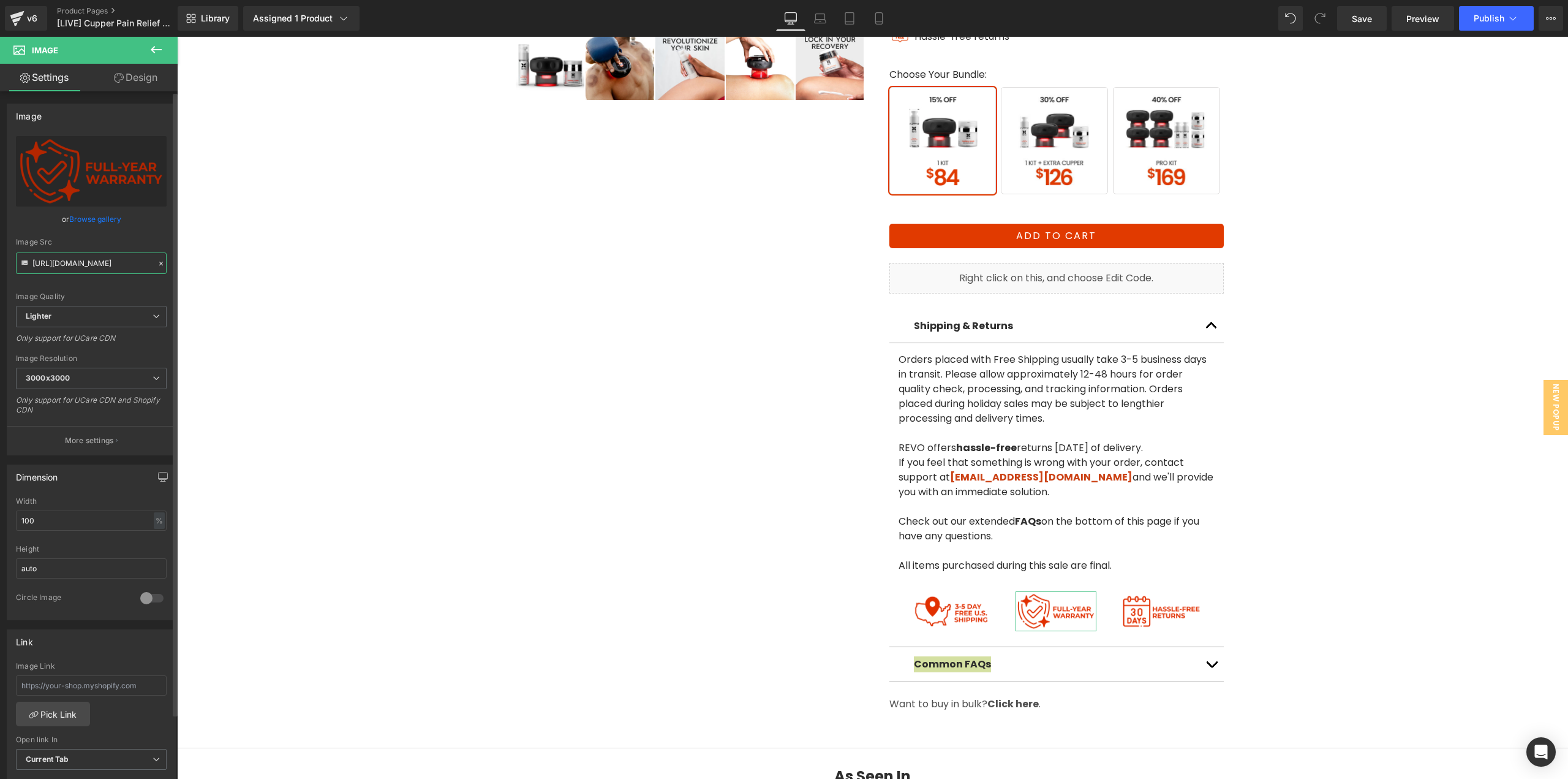
click at [98, 268] on input "[URL][DOMAIN_NAME]" at bounding box center [91, 263] width 151 height 22
click at [1158, 619] on img at bounding box center [1161, 611] width 81 height 40
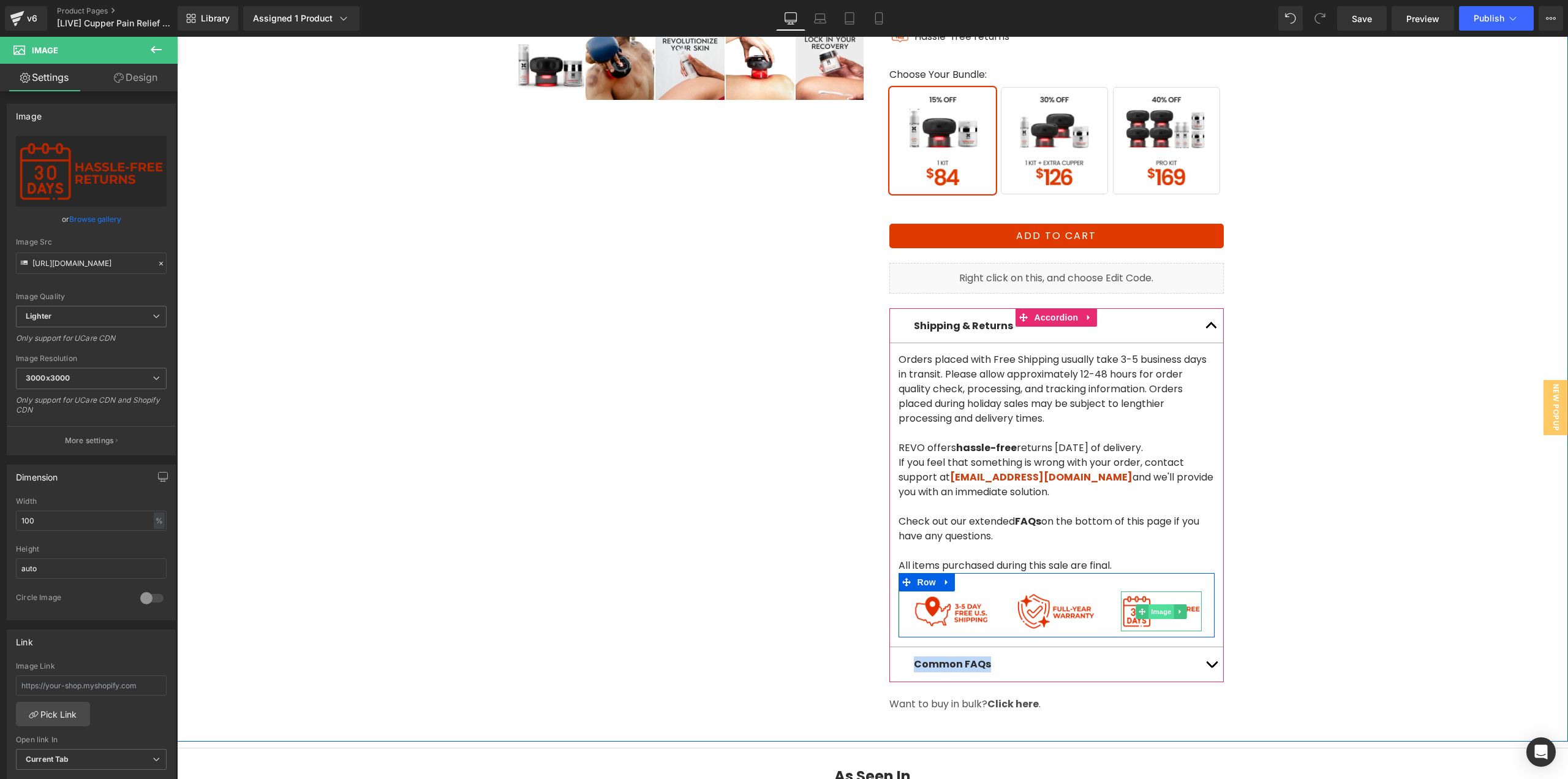
click at [1156, 612] on span "Image" at bounding box center [1161, 611] width 25 height 15
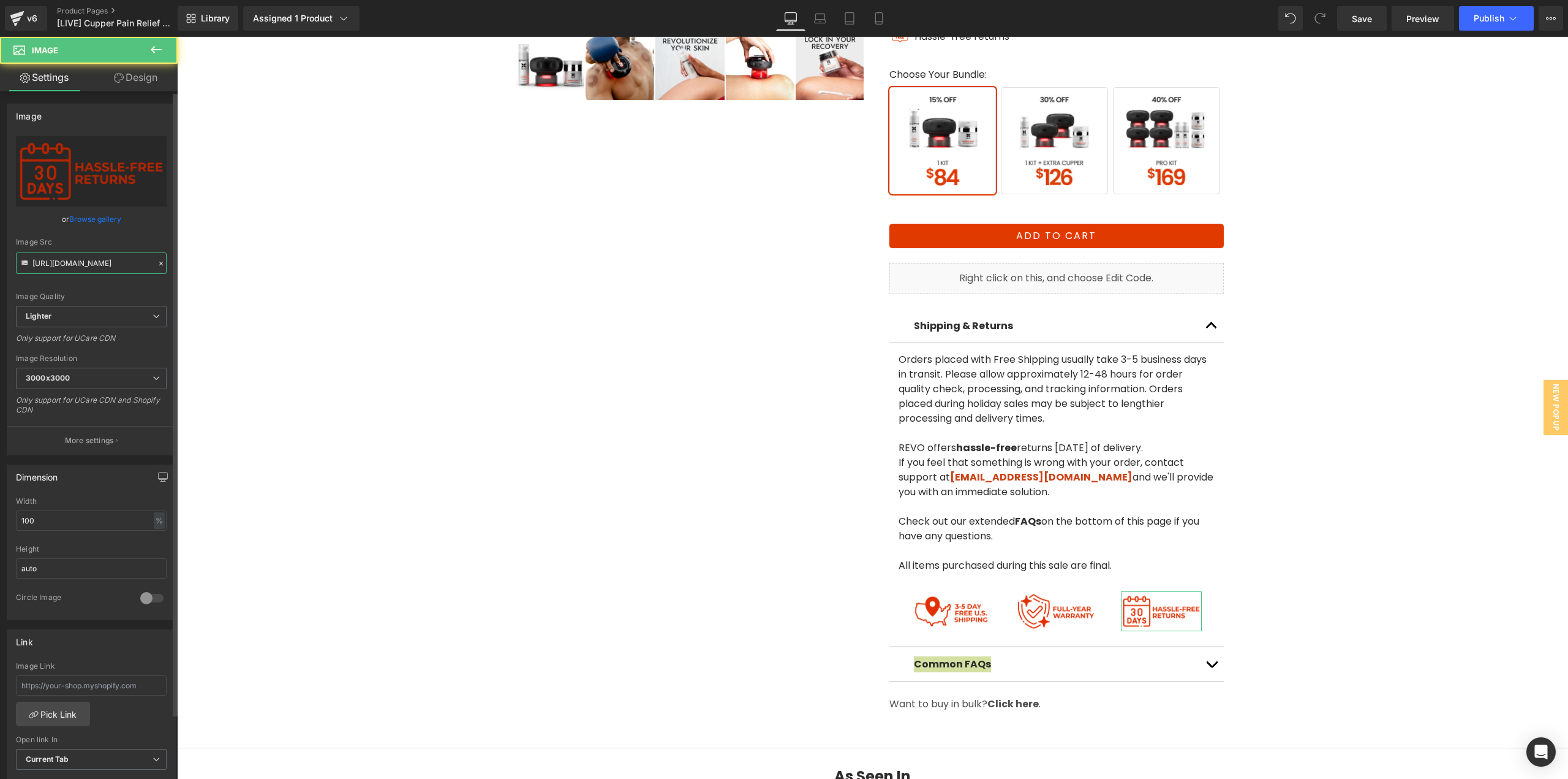
click at [126, 258] on input "[URL][DOMAIN_NAME]" at bounding box center [91, 263] width 151 height 22
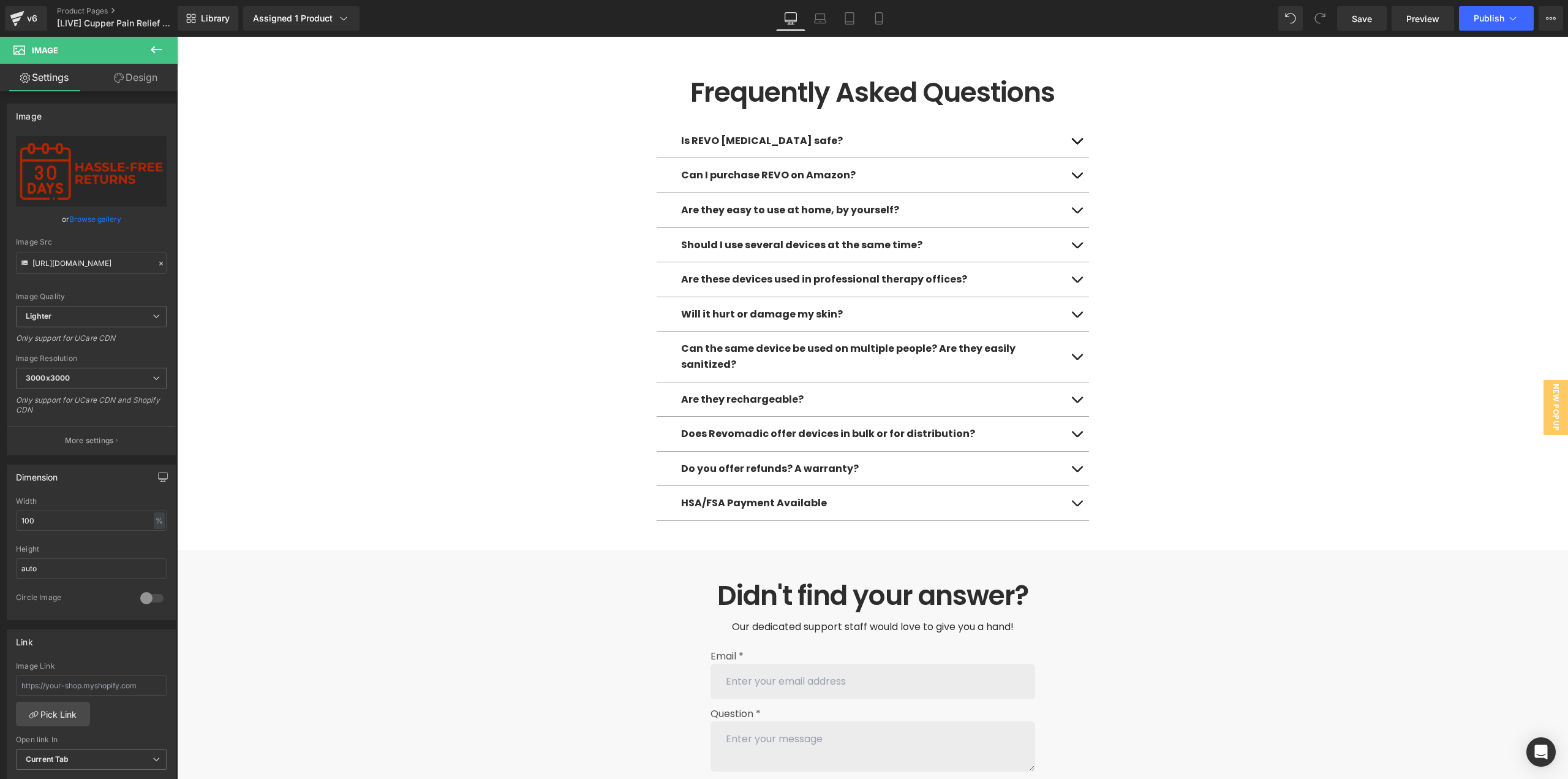
scroll to position [5962, 0]
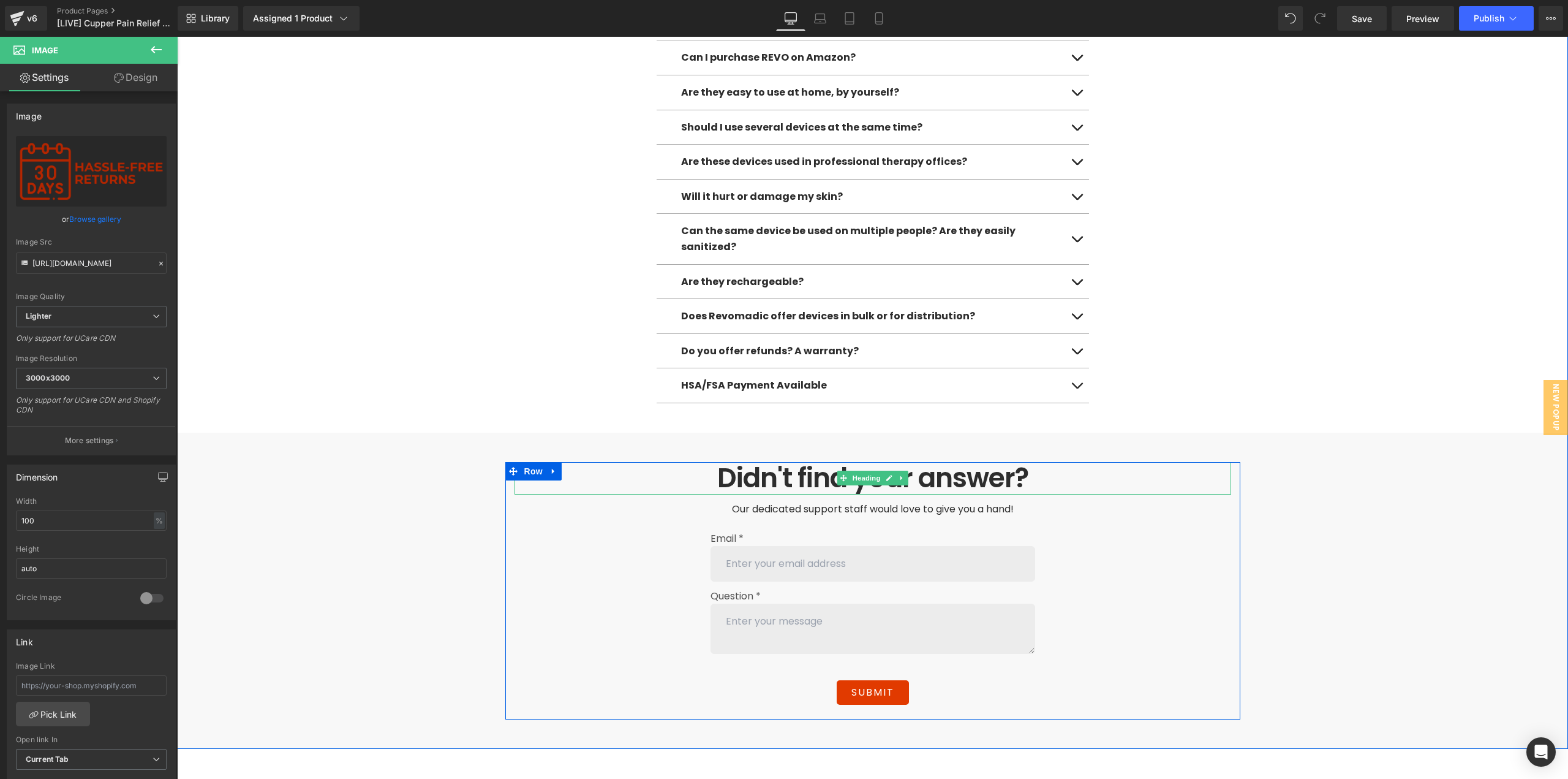
click at [934, 462] on h1 "Didn't find your answer?" at bounding box center [872, 478] width 717 height 32
click at [950, 462] on h1 "Didn't find your answer?" at bounding box center [872, 478] width 717 height 32
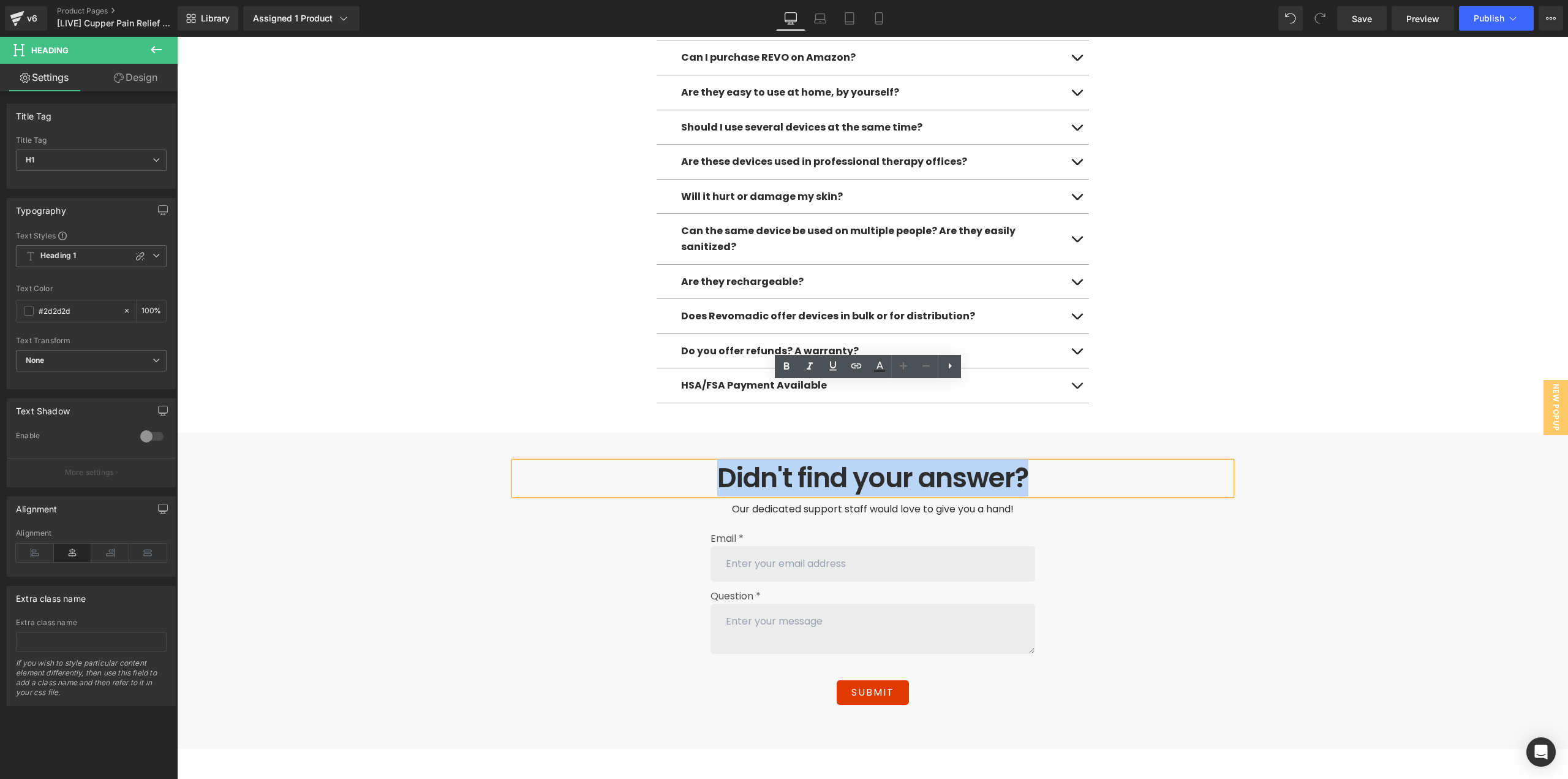
drag, startPoint x: 721, startPoint y: 392, endPoint x: 419, endPoint y: 38, distance: 465.3
click at [719, 462] on h1 "Didn't find your answer?" at bounding box center [872, 478] width 717 height 32
click at [762, 502] on span "Our dedicated support staff would love to give you a hand!" at bounding box center [872, 509] width 282 height 14
click at [766, 502] on span "Our dedicated support staff would love to give you a hand!" at bounding box center [872, 509] width 282 height 14
